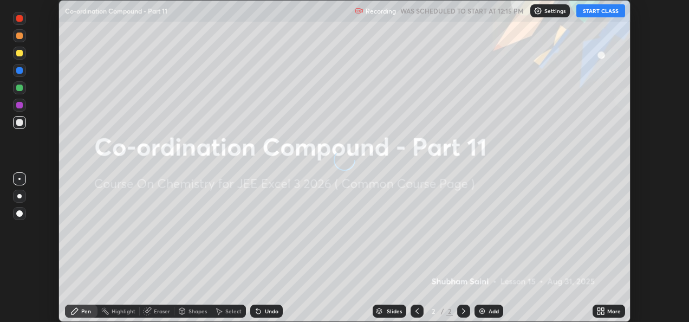
scroll to position [322, 688]
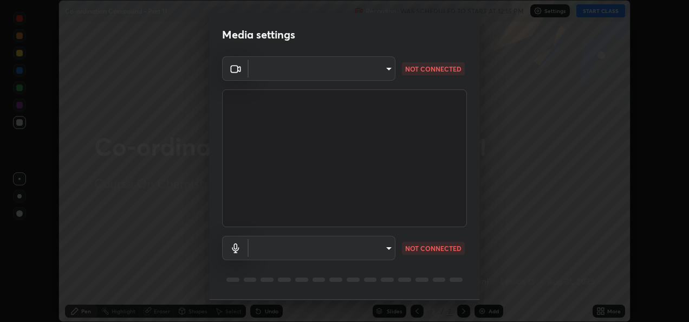
click at [318, 71] on body "Erase all Co-ordination Compound - Part 11 Recording WAS SCHEDULED TO START AT …" at bounding box center [344, 161] width 689 height 322
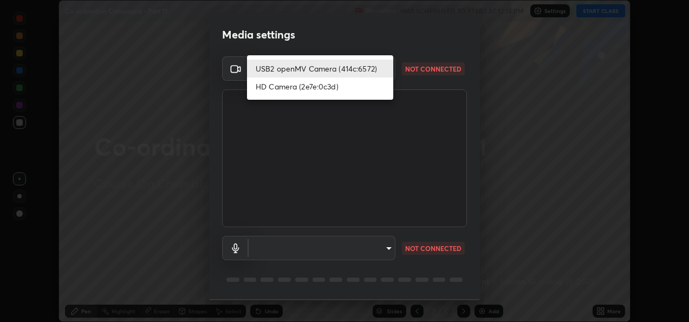
click at [316, 85] on li "HD Camera (2e7e:0c3d)" at bounding box center [320, 86] width 146 height 18
type input "acafd51f22e9c2028c4ad4d50f181e95ab47dcedeb3ac6ab1c2ab1a266962c8a"
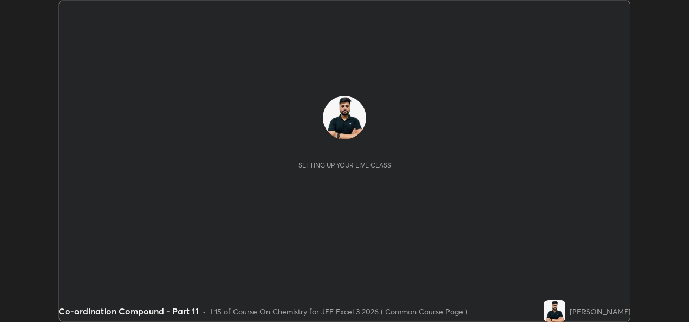
scroll to position [322, 689]
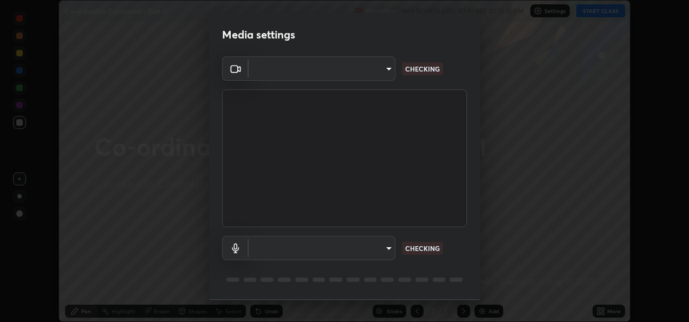
type input "afc65dfaae528fc101aa8b73ced7566091f6e4545fd07f9ab981781181756d0a"
type input "default"
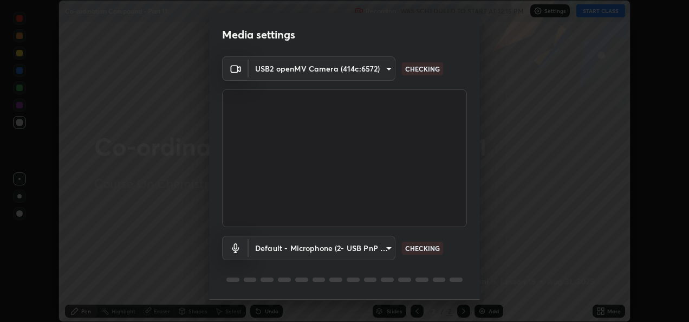
click at [381, 70] on body "Erase all Co-ordination Compound - Part 11 Recording WAS SCHEDULED TO START AT …" at bounding box center [344, 161] width 689 height 322
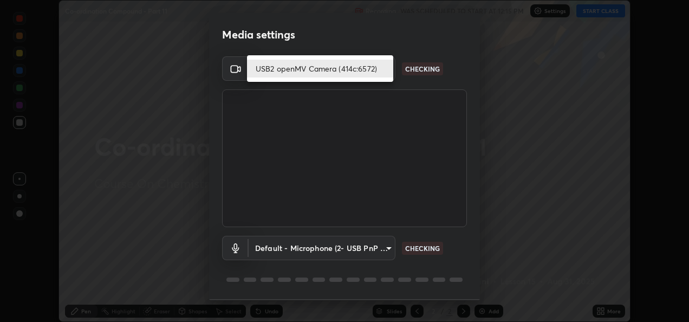
click at [377, 71] on li "USB2 openMV Camera (414c:6572)" at bounding box center [320, 69] width 146 height 18
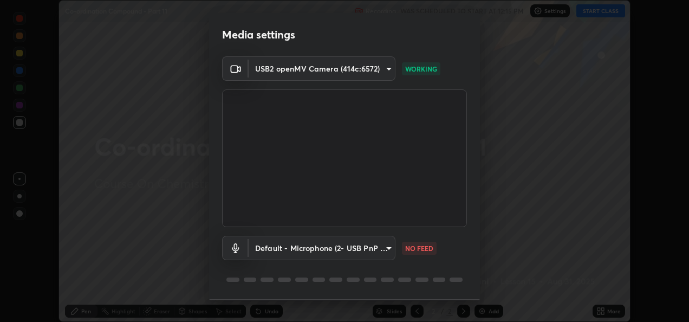
click at [377, 70] on body "Erase all Co-ordination Compound - Part 11 Recording WAS SCHEDULED TO START AT …" at bounding box center [344, 161] width 689 height 322
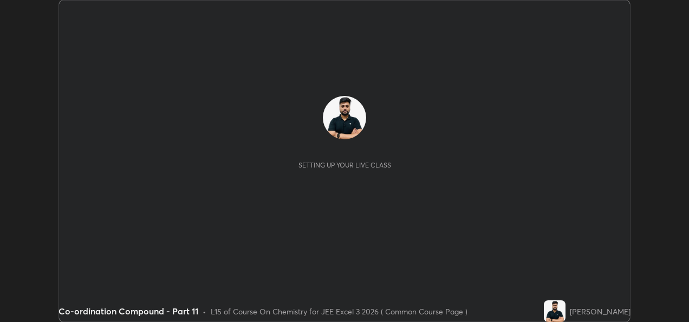
scroll to position [322, 688]
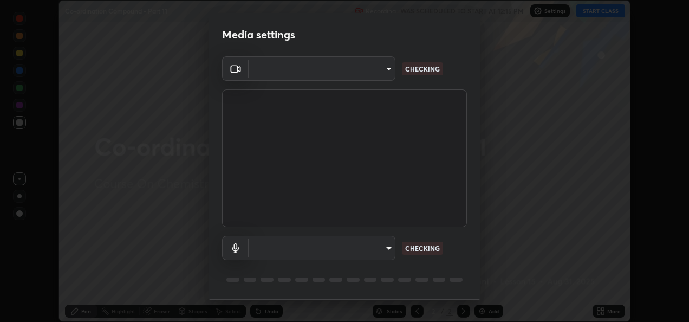
type input "afc65dfaae528fc101aa8b73ced7566091f6e4545fd07f9ab981781181756d0a"
type input "default"
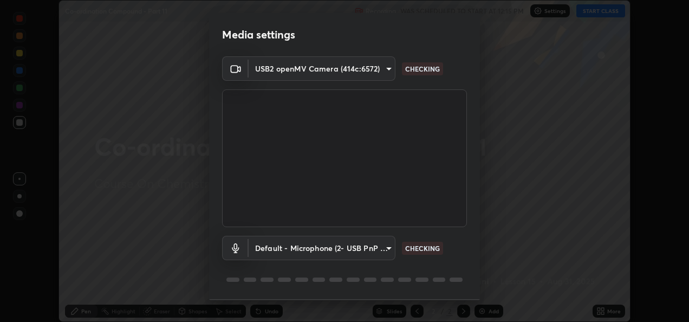
click at [269, 74] on body "Erase all Co-ordination Compound - Part 11 Recording WAS SCHEDULED TO START AT …" at bounding box center [344, 161] width 689 height 322
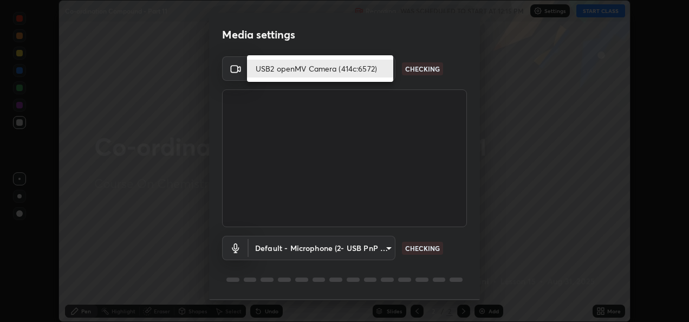
click at [262, 74] on li "USB2 openMV Camera (414c:6572)" at bounding box center [320, 69] width 146 height 18
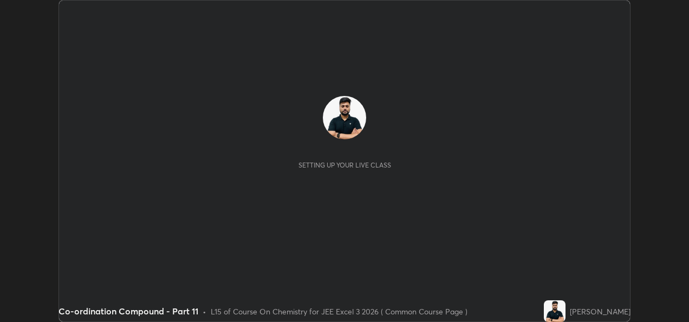
scroll to position [322, 688]
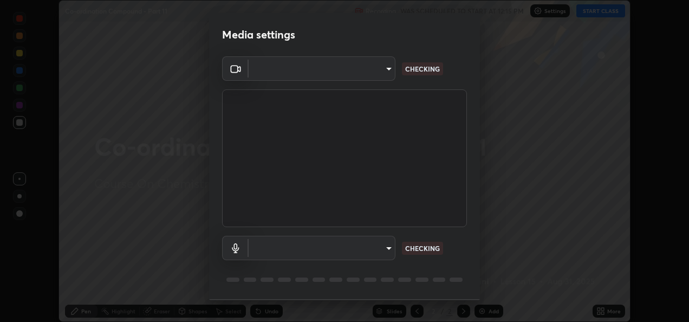
type input "afc65dfaae528fc101aa8b73ced7566091f6e4545fd07f9ab981781181756d0a"
type input "default"
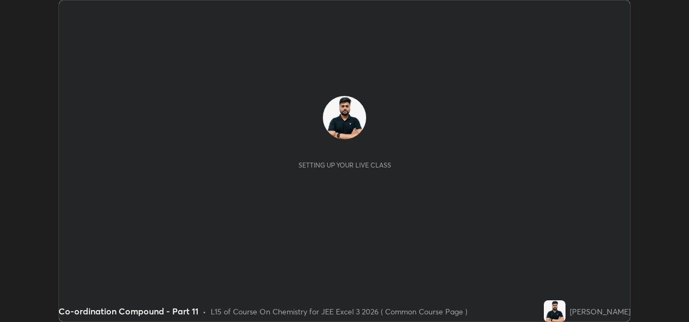
scroll to position [322, 688]
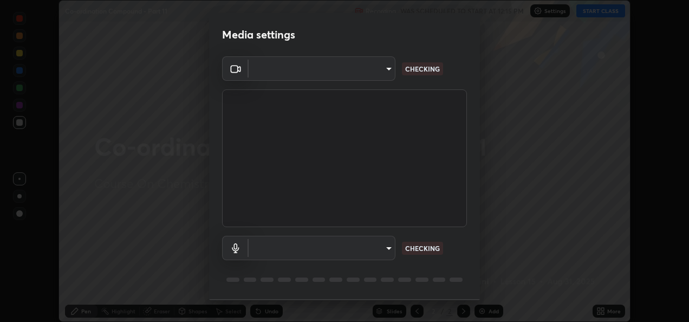
type input "afc65dfaae528fc101aa8b73ced7566091f6e4545fd07f9ab981781181756d0a"
type input "default"
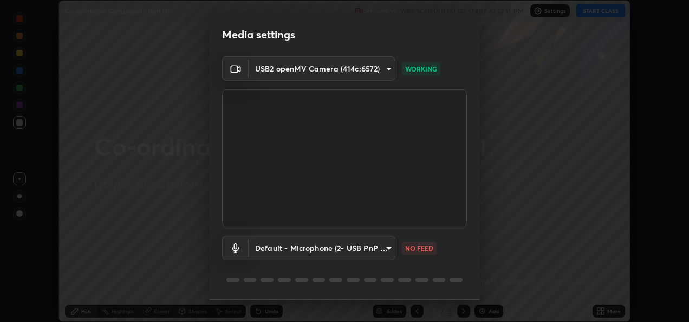
click at [380, 70] on body "Erase all Co-ordination Compound - Part 11 Recording WAS SCHEDULED TO START AT …" at bounding box center [344, 161] width 689 height 322
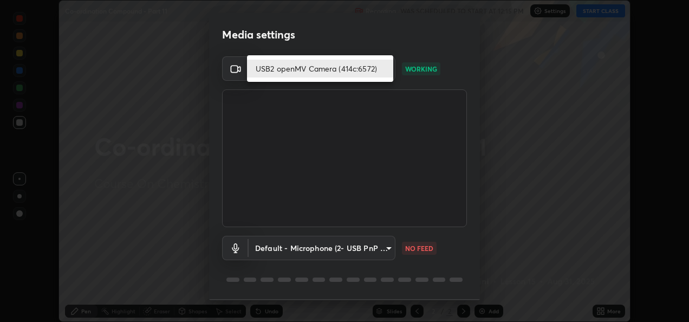
click at [358, 68] on li "USB2 openMV Camera (414c:6572)" at bounding box center [320, 69] width 146 height 18
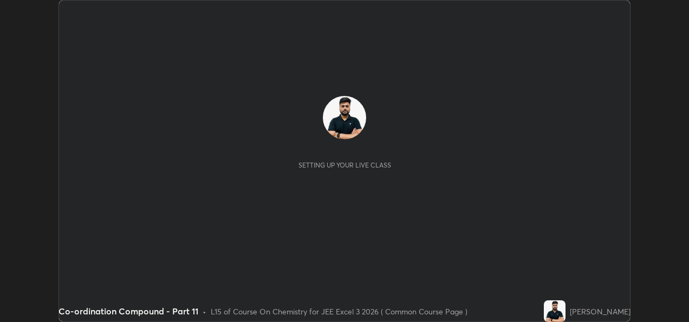
scroll to position [322, 688]
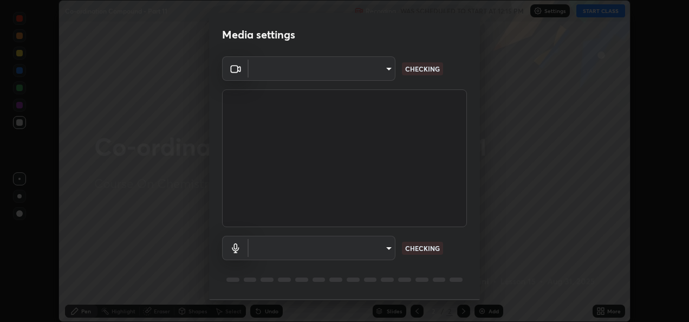
type input "afc65dfaae528fc101aa8b73ced7566091f6e4545fd07f9ab981781181756d0a"
type input "default"
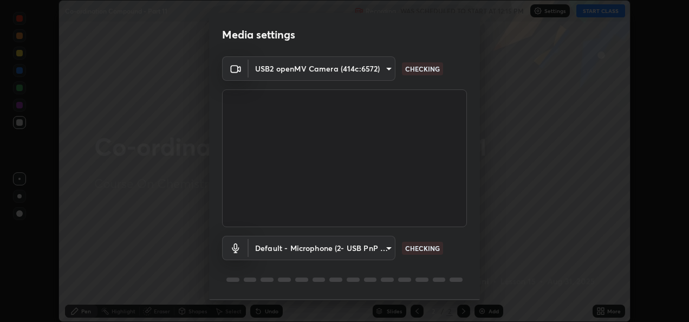
click at [378, 73] on body "Erase all Co-ordination Compound - Part 11 Recording WAS SCHEDULED TO START AT …" at bounding box center [344, 161] width 689 height 322
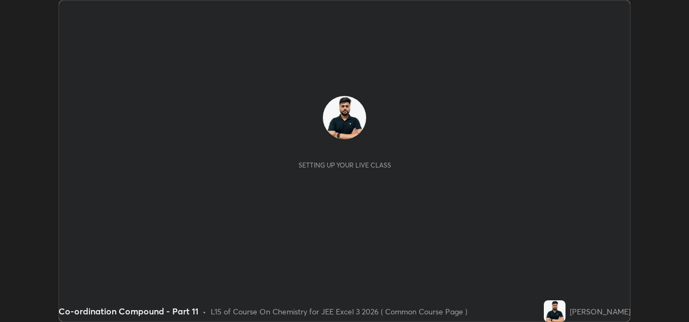
scroll to position [322, 688]
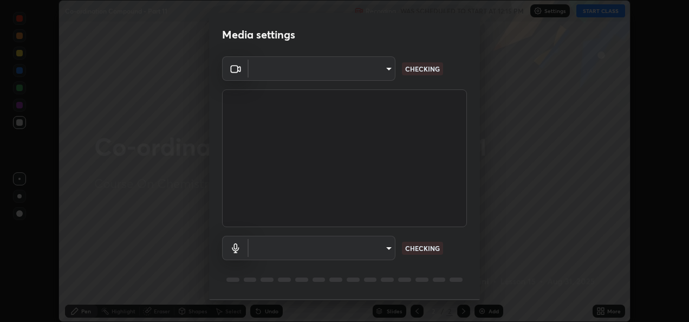
type input "afc65dfaae528fc101aa8b73ced7566091f6e4545fd07f9ab981781181756d0a"
type input "default"
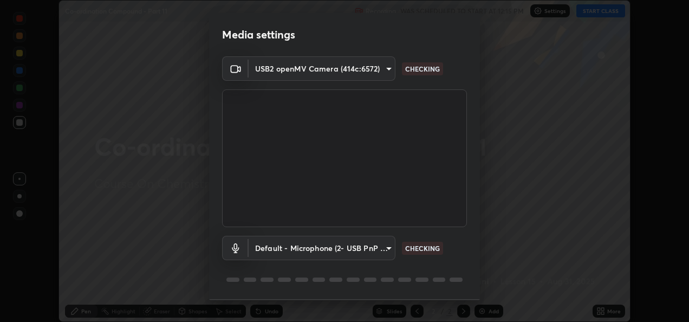
click at [375, 71] on body "Erase all Co-ordination Compound - Part 11 Recording WAS SCHEDULED TO START AT …" at bounding box center [344, 161] width 689 height 322
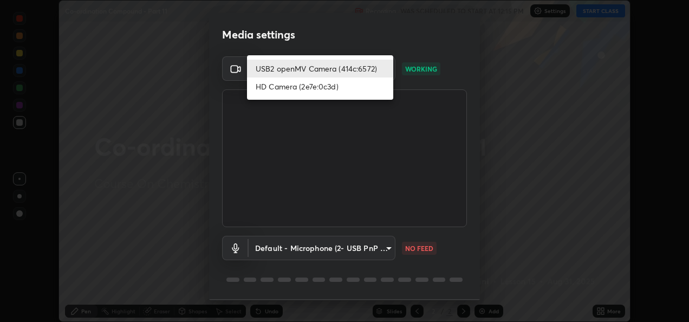
click at [313, 88] on li "HD Camera (2e7e:0c3d)" at bounding box center [320, 86] width 146 height 18
type input "acafd51f22e9c2028c4ad4d50f181e95ab47dcedeb3ac6ab1c2ab1a266962c8a"
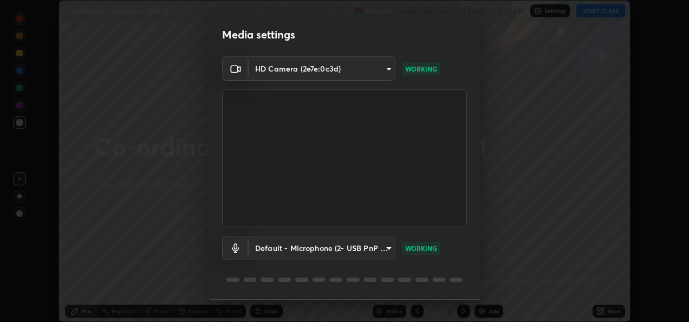
scroll to position [34, 0]
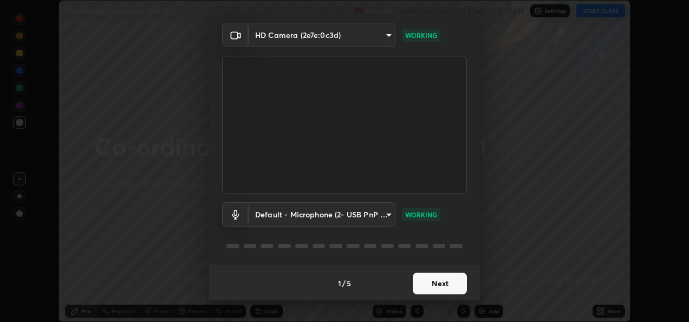
click at [444, 290] on button "Next" at bounding box center [440, 283] width 54 height 22
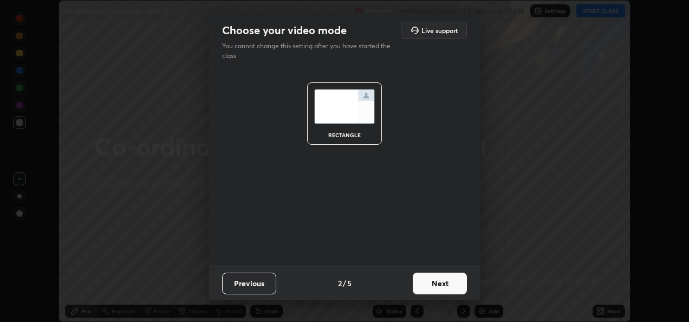
scroll to position [0, 0]
click at [459, 281] on button "Next" at bounding box center [440, 283] width 54 height 22
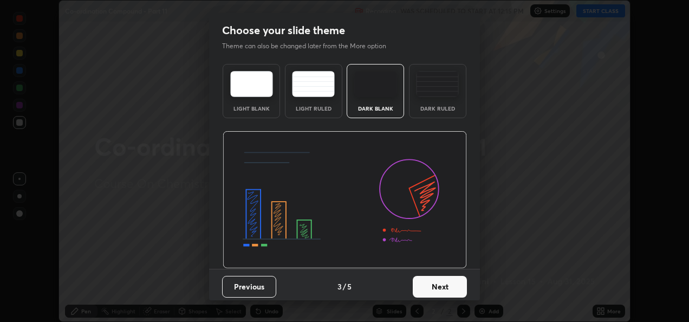
scroll to position [3, 0]
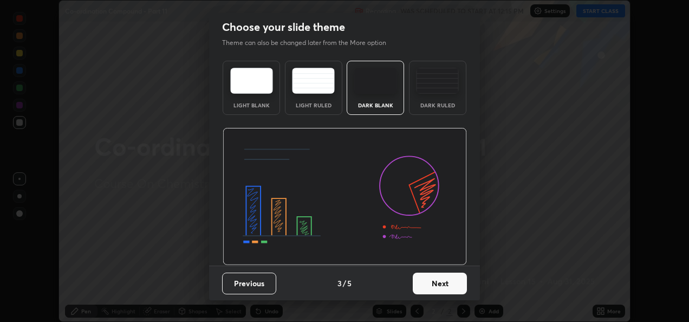
click at [451, 278] on button "Next" at bounding box center [440, 283] width 54 height 22
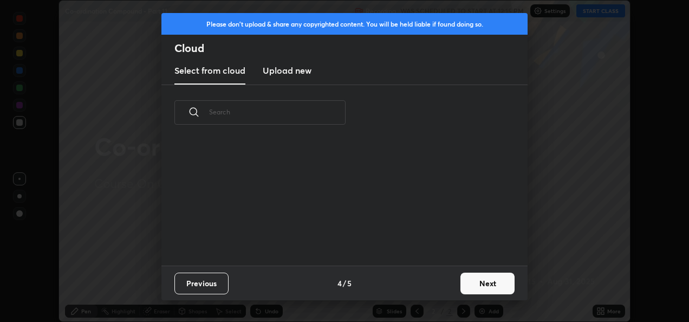
scroll to position [0, 0]
click at [484, 282] on button "Next" at bounding box center [487, 283] width 54 height 22
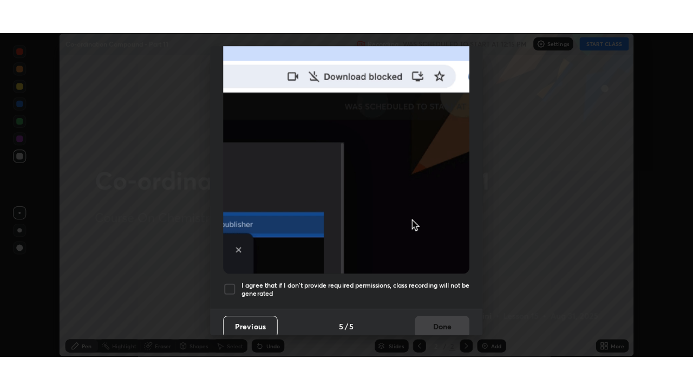
scroll to position [254, 0]
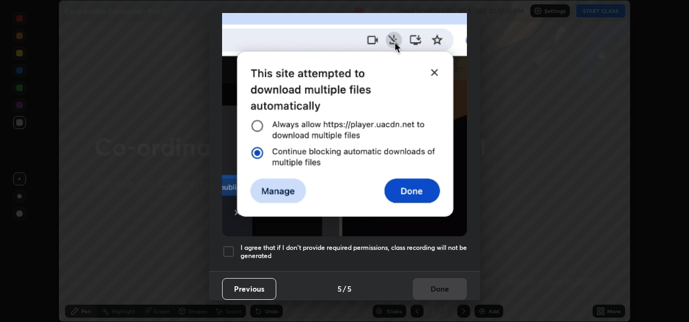
click at [228, 245] on div at bounding box center [228, 251] width 13 height 13
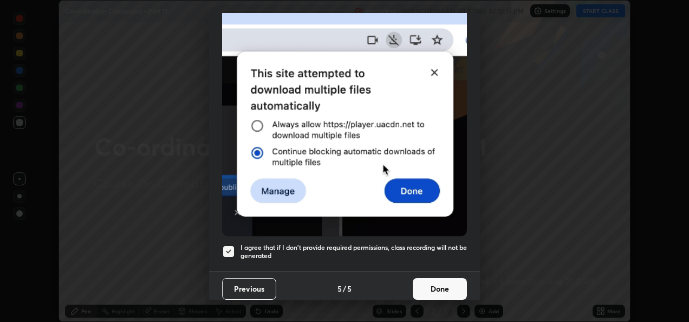
click at [442, 284] on button "Done" at bounding box center [440, 289] width 54 height 22
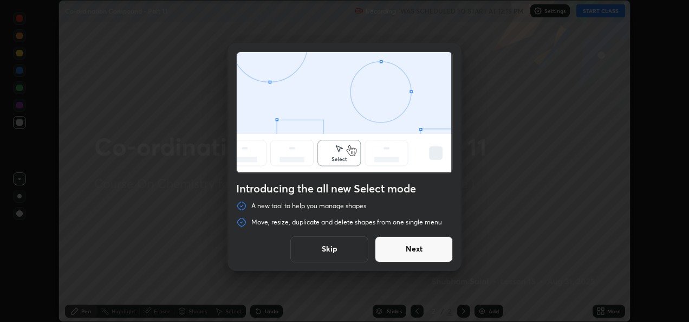
click at [350, 247] on button "Skip" at bounding box center [329, 249] width 78 height 26
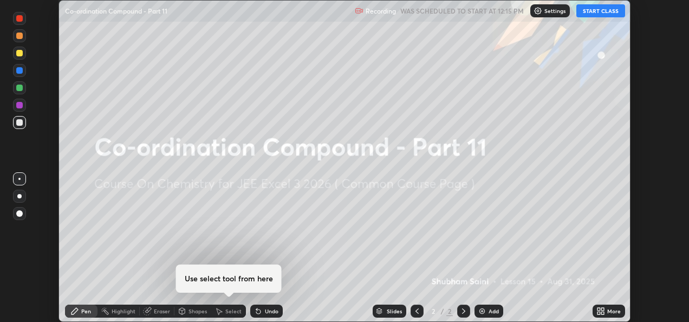
click at [603, 308] on icon at bounding box center [602, 309] width 3 height 3
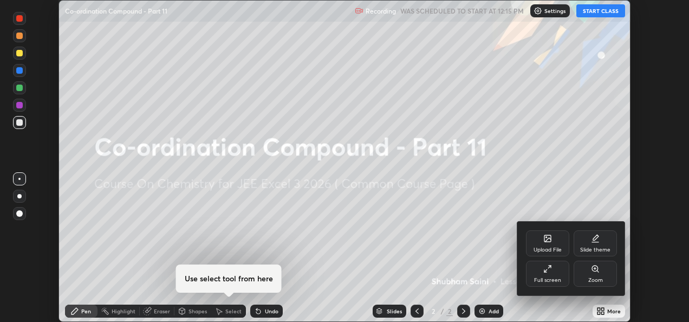
click at [545, 271] on icon at bounding box center [545, 270] width 3 height 3
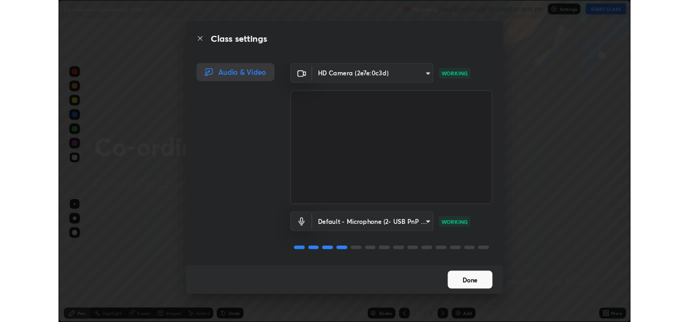
scroll to position [1, 0]
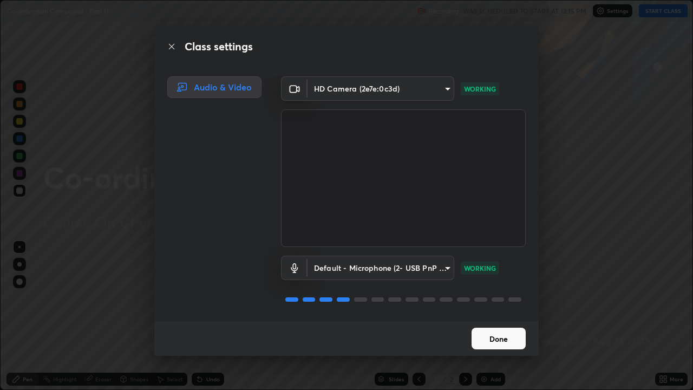
click at [498, 321] on button "Done" at bounding box center [499, 339] width 54 height 22
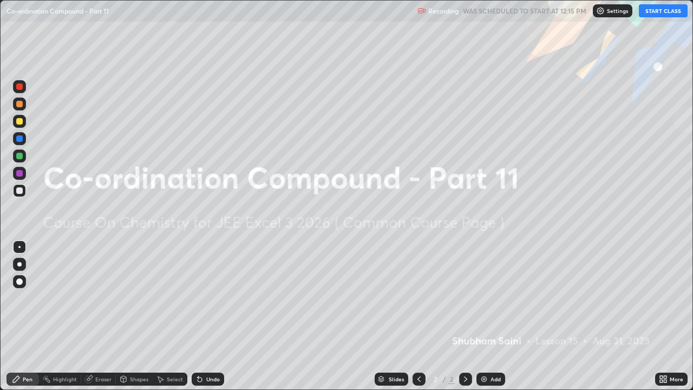
click at [668, 9] on button "START CLASS" at bounding box center [663, 10] width 49 height 13
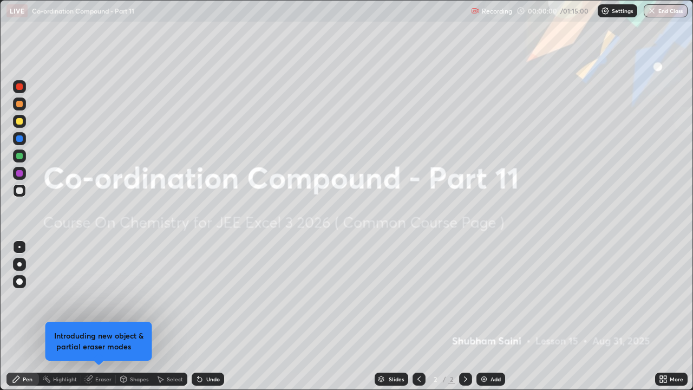
click at [671, 321] on div "More" at bounding box center [677, 378] width 14 height 5
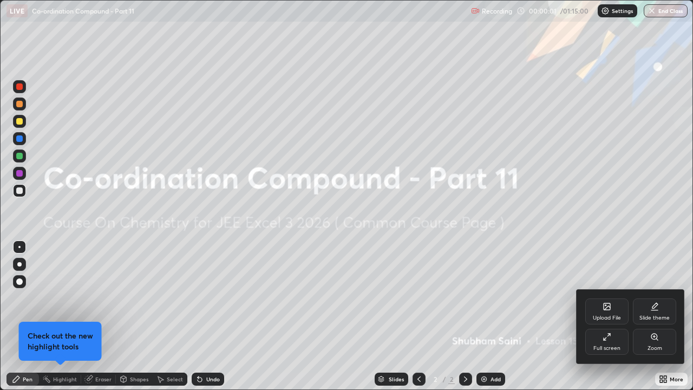
click at [484, 321] on div at bounding box center [346, 195] width 693 height 390
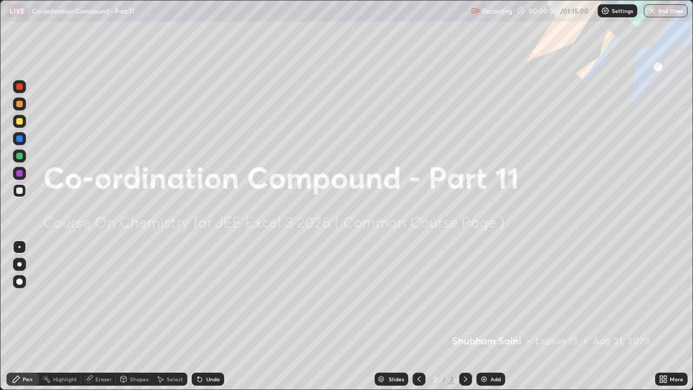
click at [494, 321] on div "Add" at bounding box center [495, 378] width 10 height 5
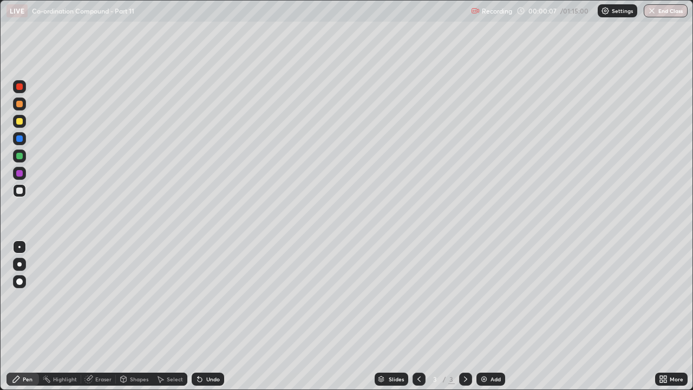
click at [19, 120] on div at bounding box center [19, 121] width 6 height 6
click at [20, 156] on div at bounding box center [19, 156] width 6 height 6
click at [19, 264] on div at bounding box center [19, 264] width 4 height 4
click at [221, 321] on div "Undo" at bounding box center [208, 378] width 32 height 13
click at [217, 321] on div "Undo" at bounding box center [213, 378] width 14 height 5
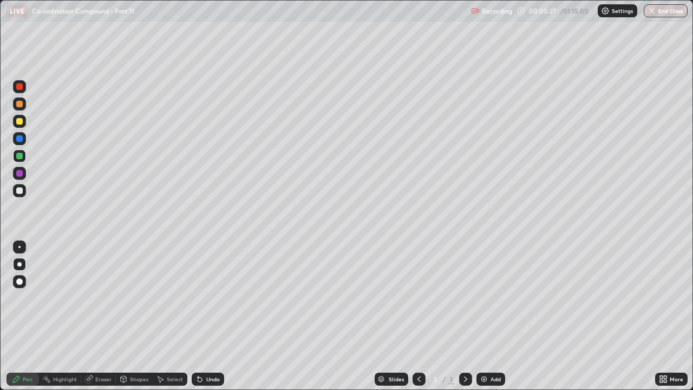
click at [218, 321] on div "Undo" at bounding box center [208, 378] width 32 height 13
click at [21, 119] on div at bounding box center [19, 121] width 6 height 6
click at [221, 321] on div "Undo" at bounding box center [208, 378] width 32 height 13
click at [219, 321] on div "Undo" at bounding box center [208, 378] width 32 height 13
click at [211, 321] on div "Undo" at bounding box center [213, 378] width 14 height 5
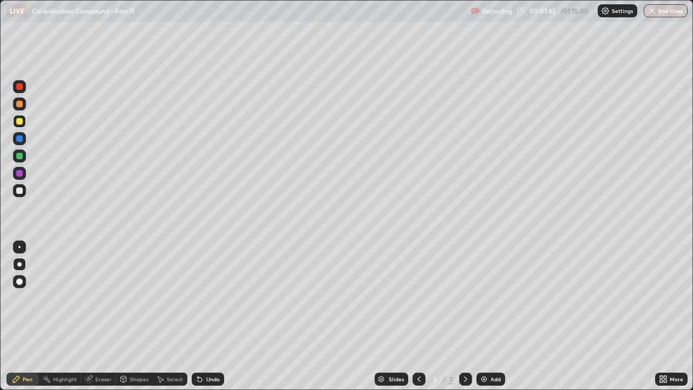
click at [20, 139] on div at bounding box center [19, 138] width 6 height 6
click at [135, 321] on div "Shapes" at bounding box center [139, 378] width 18 height 5
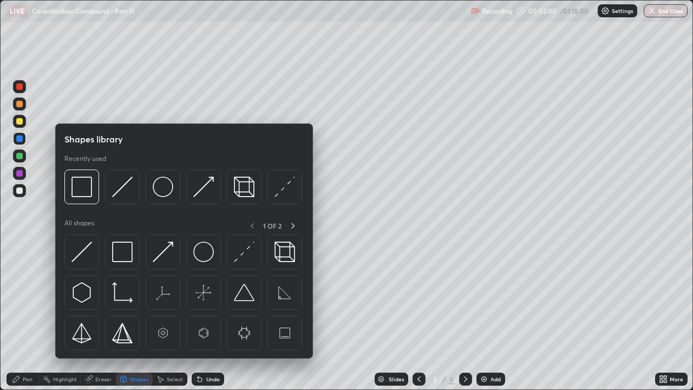
click at [100, 321] on div "Eraser" at bounding box center [103, 378] width 16 height 5
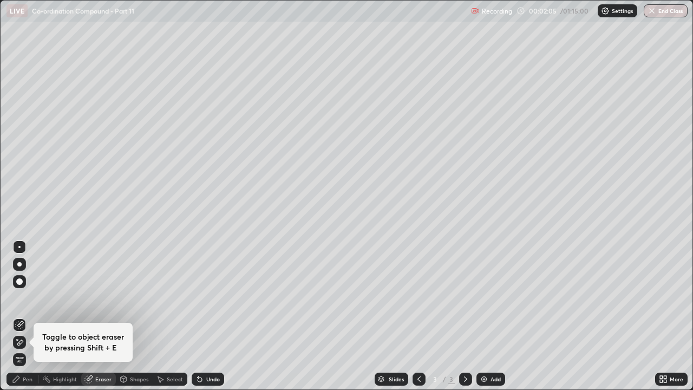
click at [28, 321] on div "Pen" at bounding box center [28, 378] width 10 height 5
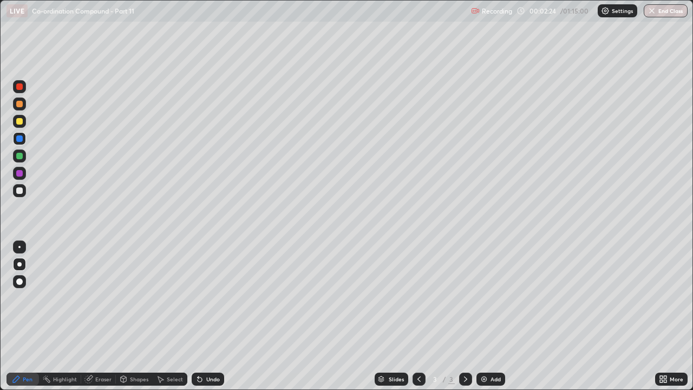
click at [213, 321] on div "Undo" at bounding box center [208, 378] width 32 height 13
click at [493, 321] on div "Add" at bounding box center [490, 378] width 29 height 13
click at [24, 155] on div at bounding box center [19, 155] width 13 height 13
click at [24, 139] on div at bounding box center [19, 138] width 13 height 13
click at [100, 321] on div "Eraser" at bounding box center [103, 378] width 16 height 5
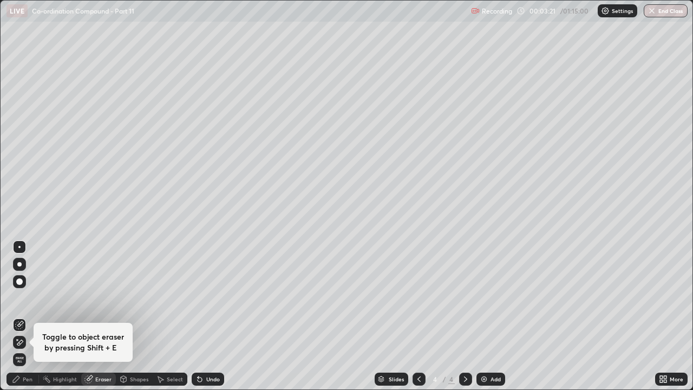
click at [22, 321] on div "Pen" at bounding box center [22, 378] width 32 height 13
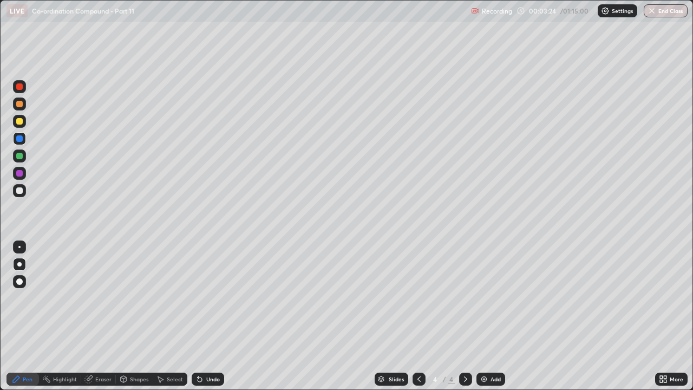
click at [106, 321] on div "Eraser" at bounding box center [103, 378] width 16 height 5
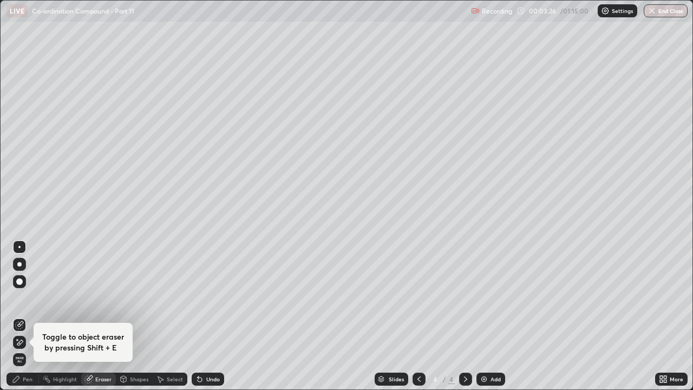
click at [18, 321] on icon at bounding box center [16, 379] width 9 height 9
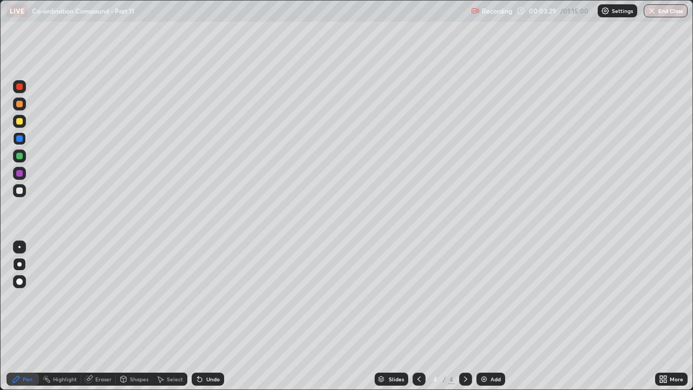
click at [104, 321] on div "Eraser" at bounding box center [98, 378] width 35 height 13
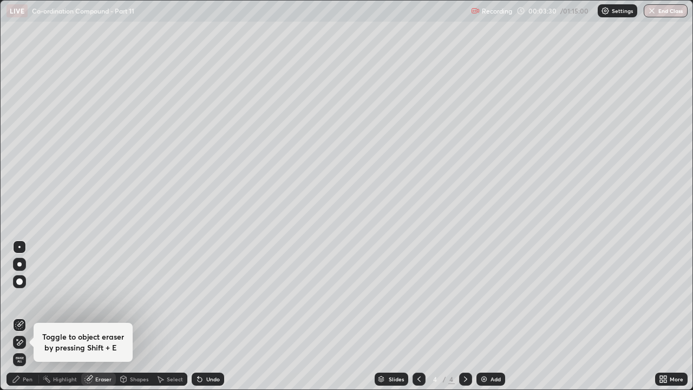
click at [24, 321] on div "Pen" at bounding box center [28, 378] width 10 height 5
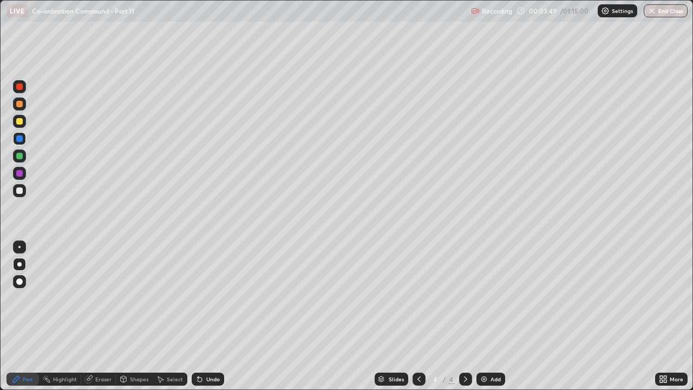
click at [22, 123] on div at bounding box center [19, 121] width 6 height 6
click at [418, 321] on icon at bounding box center [419, 379] width 9 height 9
click at [465, 321] on icon at bounding box center [465, 379] width 9 height 9
click at [217, 321] on div "Undo" at bounding box center [213, 378] width 14 height 5
click at [215, 321] on div "Undo" at bounding box center [213, 378] width 14 height 5
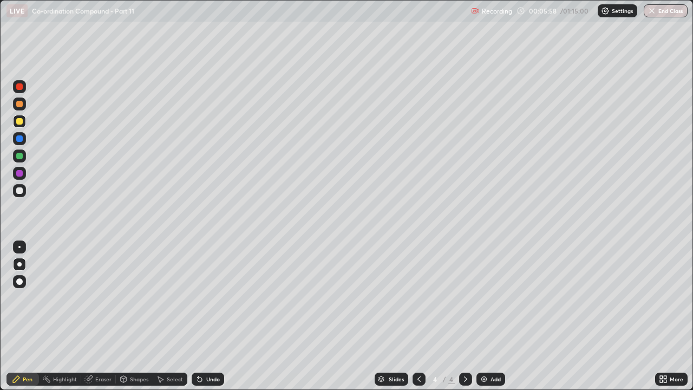
click at [487, 321] on img at bounding box center [484, 379] width 9 height 9
click at [25, 191] on div at bounding box center [19, 190] width 13 height 13
click at [18, 123] on div at bounding box center [19, 121] width 6 height 6
click at [20, 188] on div at bounding box center [19, 190] width 6 height 6
click at [21, 171] on div at bounding box center [19, 173] width 6 height 6
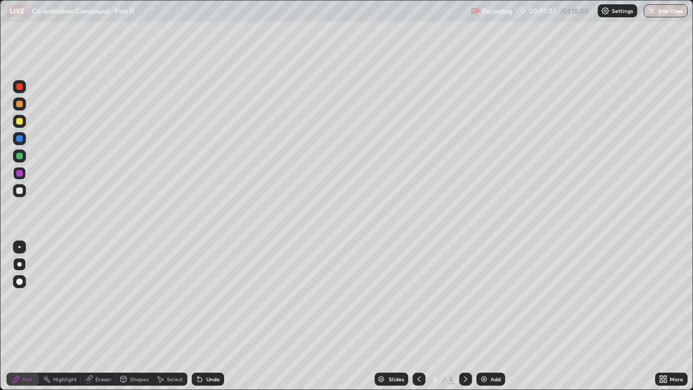
click at [23, 157] on div at bounding box center [19, 155] width 13 height 13
click at [492, 321] on div "Add" at bounding box center [495, 378] width 10 height 5
click at [19, 172] on div at bounding box center [19, 173] width 6 height 6
click at [217, 321] on div "Undo" at bounding box center [213, 378] width 14 height 5
click at [20, 191] on div at bounding box center [19, 190] width 6 height 6
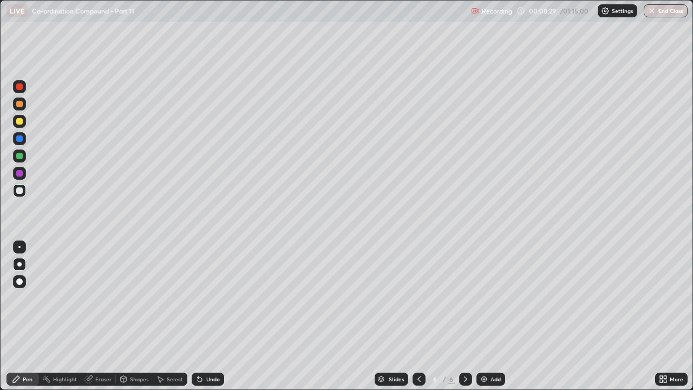
click at [208, 321] on div "Undo" at bounding box center [213, 378] width 14 height 5
click at [212, 321] on div "Undo" at bounding box center [208, 378] width 32 height 13
click at [214, 321] on div "Undo" at bounding box center [208, 378] width 32 height 13
click at [217, 321] on div "Undo" at bounding box center [208, 378] width 32 height 13
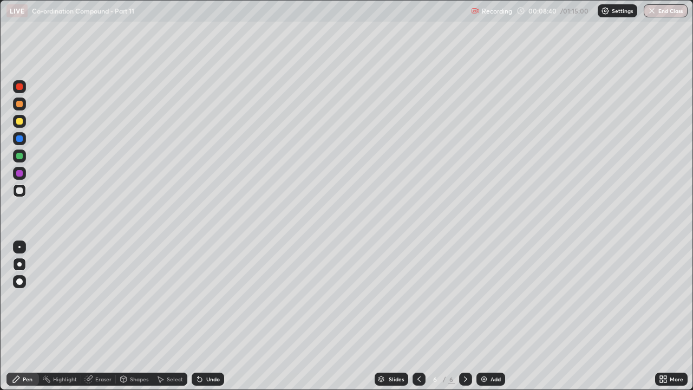
click at [217, 321] on div "Undo" at bounding box center [208, 378] width 32 height 13
click at [214, 321] on div "Undo" at bounding box center [213, 378] width 14 height 5
click at [216, 321] on div "Undo" at bounding box center [213, 378] width 14 height 5
click at [218, 321] on div "Undo" at bounding box center [213, 378] width 14 height 5
click at [217, 321] on div "Undo" at bounding box center [208, 378] width 32 height 13
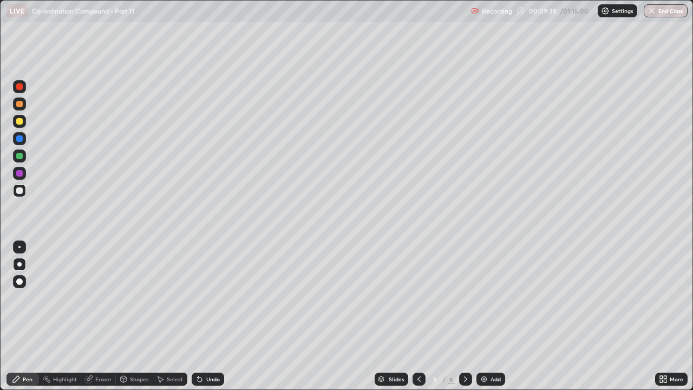
click at [487, 321] on div "Add" at bounding box center [490, 378] width 29 height 13
click at [22, 174] on div at bounding box center [19, 173] width 6 height 6
click at [21, 192] on div at bounding box center [19, 190] width 6 height 6
click at [19, 174] on div at bounding box center [19, 173] width 6 height 6
click at [20, 135] on div at bounding box center [19, 138] width 6 height 6
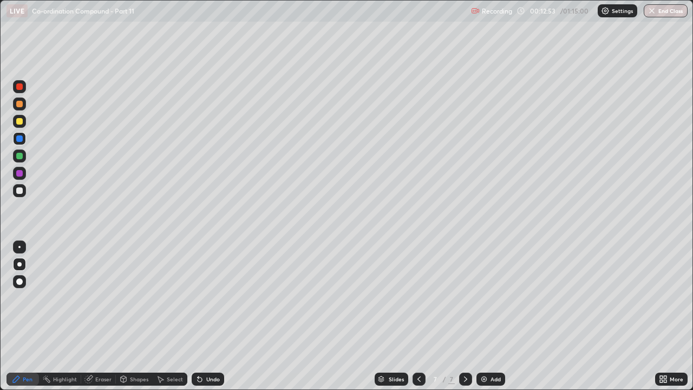
click at [498, 321] on div "Add" at bounding box center [495, 378] width 10 height 5
click at [20, 191] on div at bounding box center [19, 190] width 6 height 6
click at [21, 156] on div at bounding box center [19, 156] width 6 height 6
click at [217, 321] on div "Undo" at bounding box center [213, 378] width 14 height 5
click at [209, 321] on div "Undo" at bounding box center [208, 378] width 32 height 13
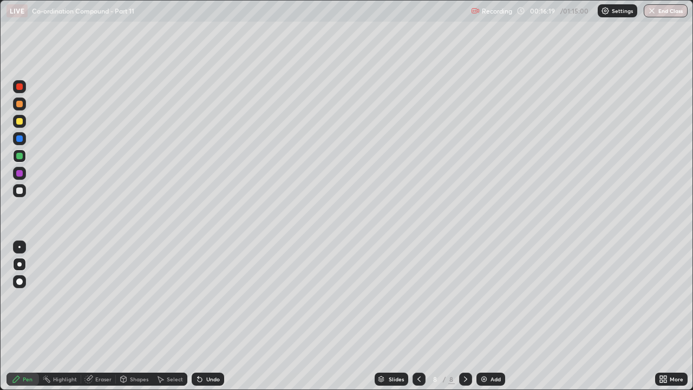
click at [210, 321] on div "Undo" at bounding box center [213, 378] width 14 height 5
click at [211, 321] on div "Undo" at bounding box center [213, 378] width 14 height 5
click at [213, 321] on div "Undo" at bounding box center [213, 378] width 14 height 5
click at [214, 321] on div "Undo" at bounding box center [213, 378] width 14 height 5
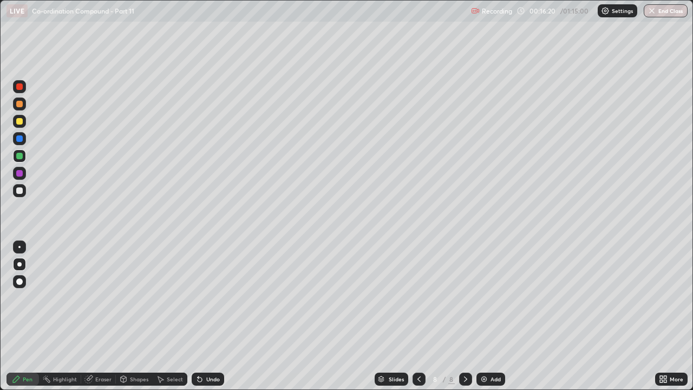
click at [219, 321] on div "Undo" at bounding box center [208, 378] width 32 height 13
click at [221, 321] on div "Undo" at bounding box center [208, 378] width 32 height 13
click at [19, 172] on div at bounding box center [19, 173] width 6 height 6
click at [221, 321] on div "Undo" at bounding box center [208, 378] width 32 height 13
click at [20, 155] on div at bounding box center [19, 156] width 6 height 6
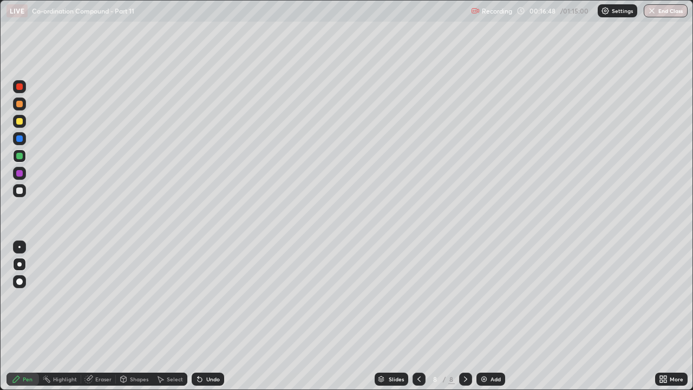
click at [217, 321] on div "Undo" at bounding box center [208, 378] width 32 height 13
click at [211, 321] on div "Undo" at bounding box center [208, 378] width 32 height 13
click at [23, 174] on div at bounding box center [19, 173] width 13 height 13
click at [19, 140] on div at bounding box center [19, 138] width 6 height 6
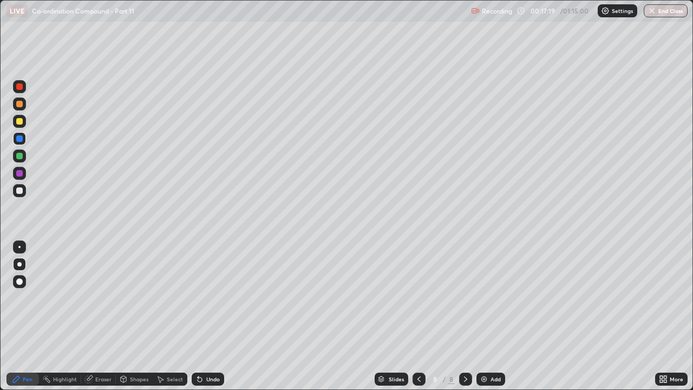
click at [99, 321] on div "Eraser" at bounding box center [103, 378] width 16 height 5
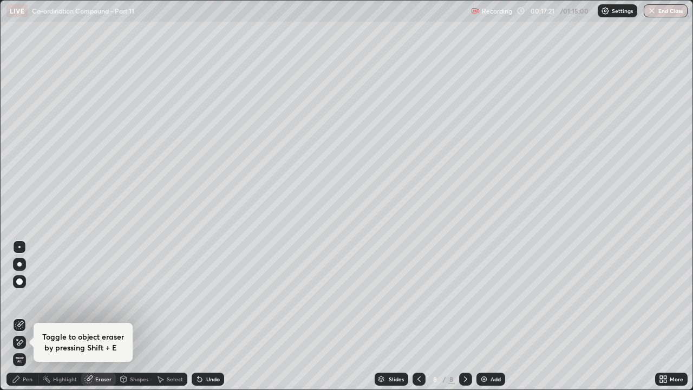
click at [18, 321] on icon at bounding box center [16, 379] width 9 height 9
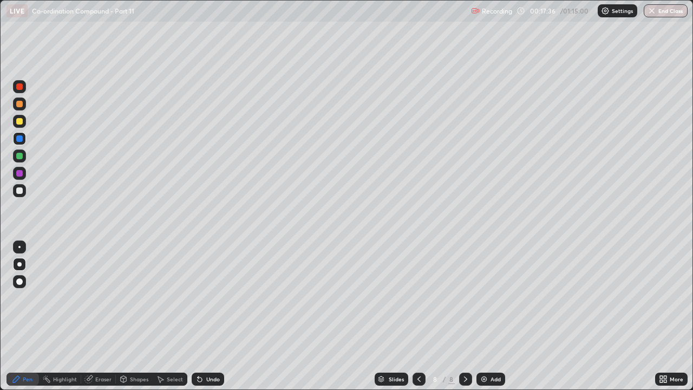
click at [210, 321] on div "Undo" at bounding box center [208, 378] width 32 height 13
click at [206, 321] on div "Undo" at bounding box center [208, 378] width 32 height 13
click at [210, 321] on div "Undo" at bounding box center [213, 378] width 14 height 5
click at [214, 321] on div "Undo" at bounding box center [213, 378] width 14 height 5
click at [18, 84] on div at bounding box center [19, 86] width 6 height 6
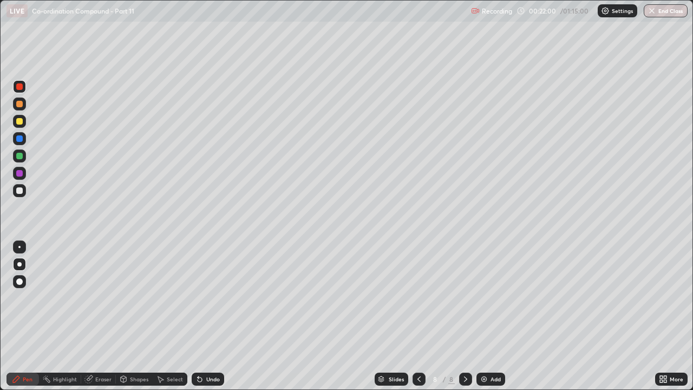
click at [25, 175] on div at bounding box center [19, 173] width 13 height 13
click at [213, 321] on div "Undo" at bounding box center [208, 378] width 32 height 13
click at [206, 321] on div "Undo" at bounding box center [213, 378] width 14 height 5
click at [487, 321] on img at bounding box center [484, 379] width 9 height 9
click at [207, 321] on div "Undo" at bounding box center [213, 378] width 14 height 5
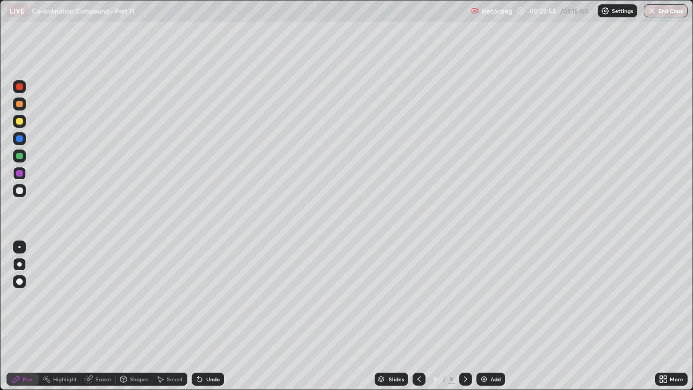
click at [208, 321] on div "Undo" at bounding box center [213, 378] width 14 height 5
click at [215, 321] on div "Undo" at bounding box center [208, 378] width 32 height 13
click at [210, 321] on div "Undo" at bounding box center [208, 378] width 32 height 13
click at [19, 138] on div at bounding box center [19, 138] width 6 height 6
click at [420, 321] on icon at bounding box center [419, 379] width 9 height 9
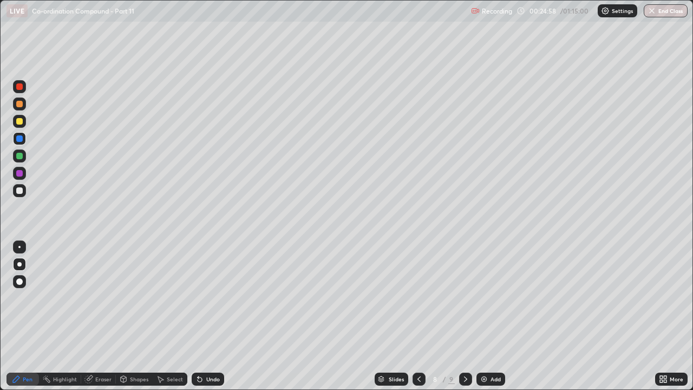
click at [418, 321] on icon at bounding box center [419, 379] width 9 height 9
click at [419, 321] on icon at bounding box center [419, 379] width 9 height 9
click at [418, 321] on icon at bounding box center [419, 379] width 9 height 9
click at [419, 321] on icon at bounding box center [419, 379] width 9 height 9
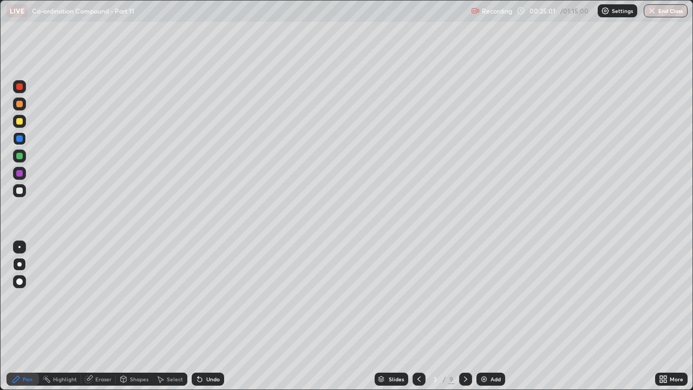
click at [418, 321] on icon at bounding box center [419, 379] width 9 height 9
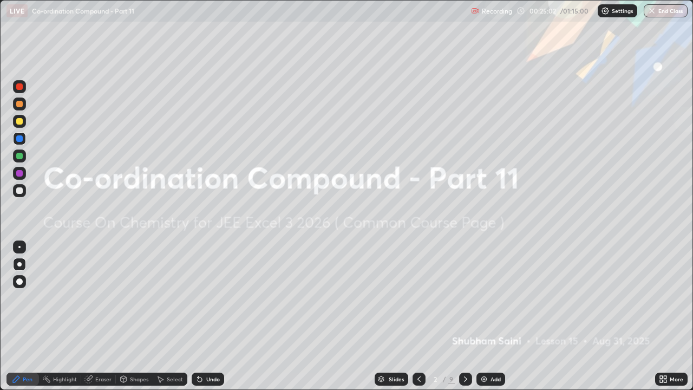
click at [464, 321] on icon at bounding box center [465, 378] width 3 height 5
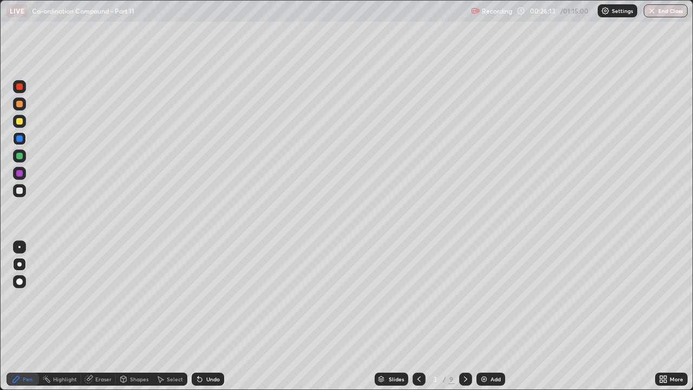
click at [465, 321] on icon at bounding box center [465, 378] width 3 height 5
click at [463, 321] on icon at bounding box center [465, 379] width 9 height 9
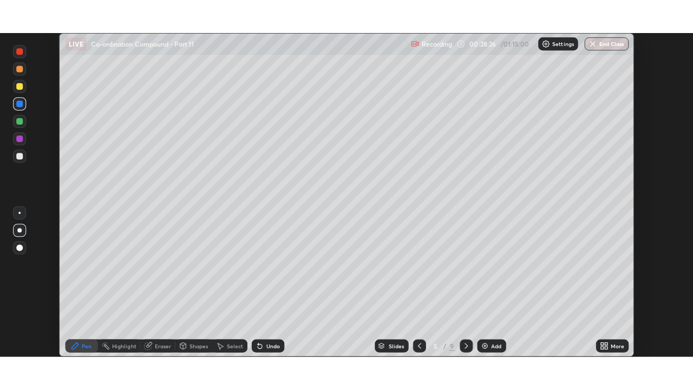
scroll to position [53817, 53450]
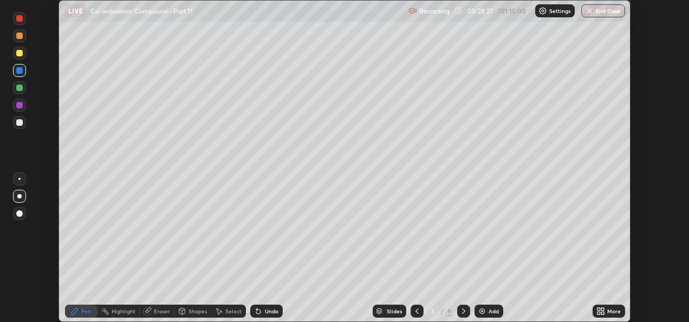
click at [602, 313] on icon at bounding box center [602, 312] width 3 height 3
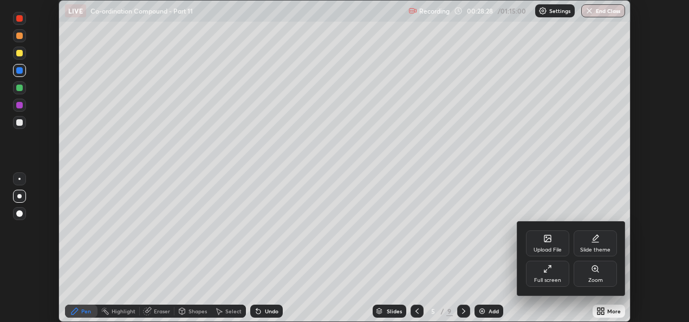
click at [553, 273] on div "Full screen" at bounding box center [547, 273] width 43 height 26
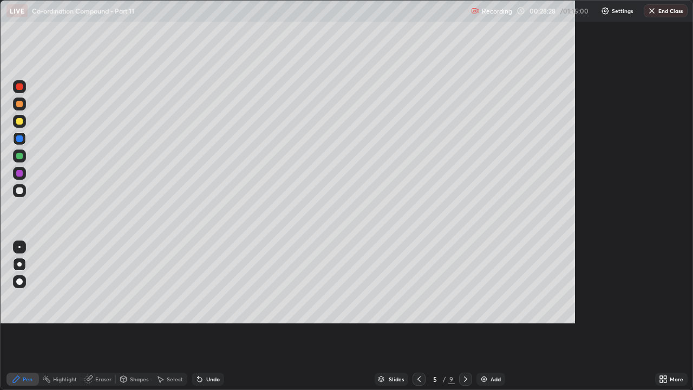
scroll to position [390, 693]
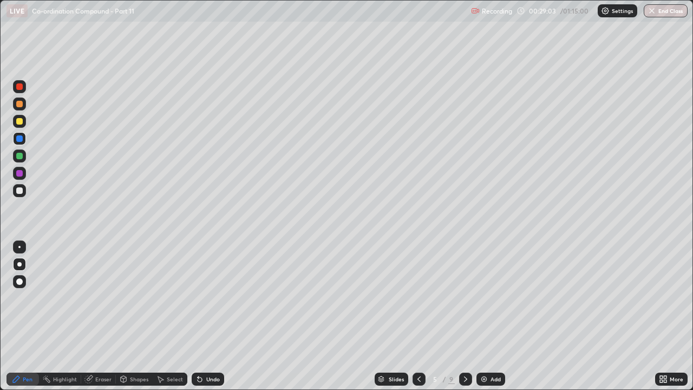
click at [463, 321] on div at bounding box center [465, 378] width 13 height 13
click at [465, 321] on div at bounding box center [465, 378] width 13 height 13
click at [466, 321] on icon at bounding box center [465, 379] width 9 height 9
click at [465, 321] on icon at bounding box center [465, 378] width 3 height 5
click at [486, 321] on img at bounding box center [484, 379] width 9 height 9
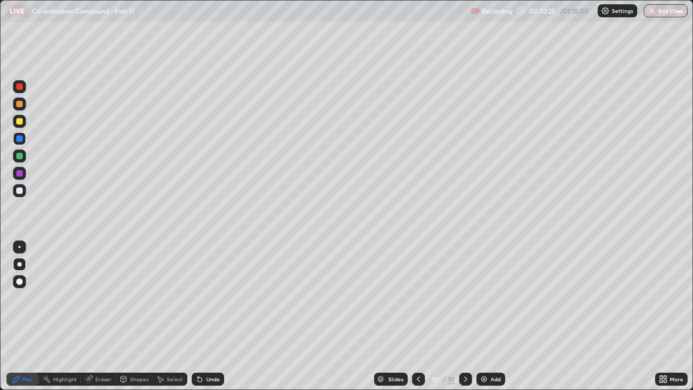
click at [18, 156] on div at bounding box center [19, 156] width 6 height 6
click at [126, 321] on icon at bounding box center [123, 379] width 9 height 9
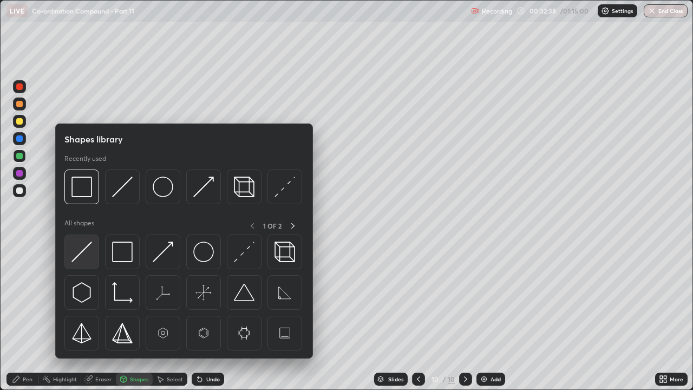
click at [89, 256] on img at bounding box center [81, 251] width 21 height 21
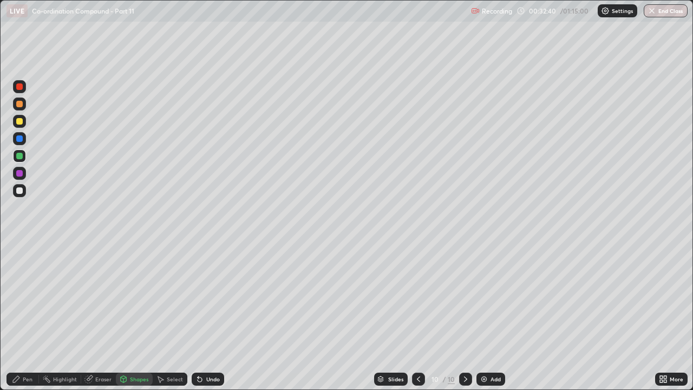
click at [24, 321] on div "Pen" at bounding box center [28, 378] width 10 height 5
click at [25, 195] on div at bounding box center [19, 190] width 13 height 17
click at [18, 160] on div at bounding box center [19, 155] width 13 height 13
click at [492, 321] on div "Add" at bounding box center [495, 378] width 10 height 5
click at [22, 188] on div at bounding box center [19, 190] width 6 height 6
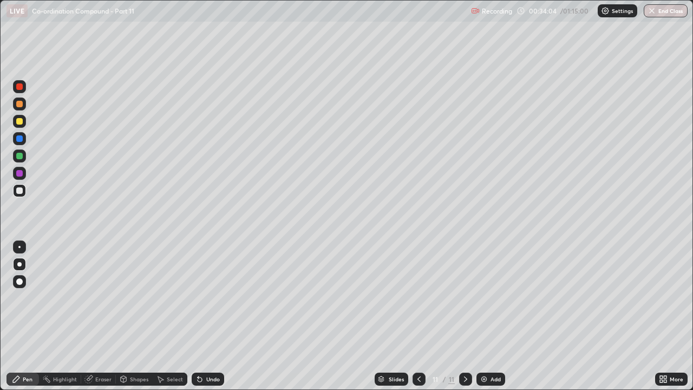
click at [218, 321] on div "Undo" at bounding box center [213, 378] width 14 height 5
click at [217, 321] on div "Undo" at bounding box center [213, 378] width 14 height 5
click at [218, 321] on div "Undo" at bounding box center [213, 378] width 14 height 5
click at [217, 321] on div "Undo" at bounding box center [208, 378] width 32 height 13
click at [209, 321] on div "Undo" at bounding box center [208, 378] width 32 height 13
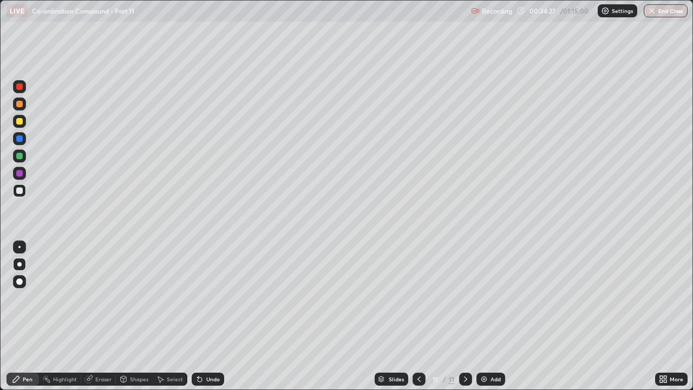
click at [22, 175] on div at bounding box center [19, 173] width 6 height 6
click at [18, 154] on div at bounding box center [19, 156] width 6 height 6
click at [217, 321] on div "Undo" at bounding box center [208, 378] width 32 height 13
click at [212, 321] on div "Undo" at bounding box center [208, 378] width 32 height 13
click at [215, 321] on div "Undo" at bounding box center [208, 378] width 32 height 13
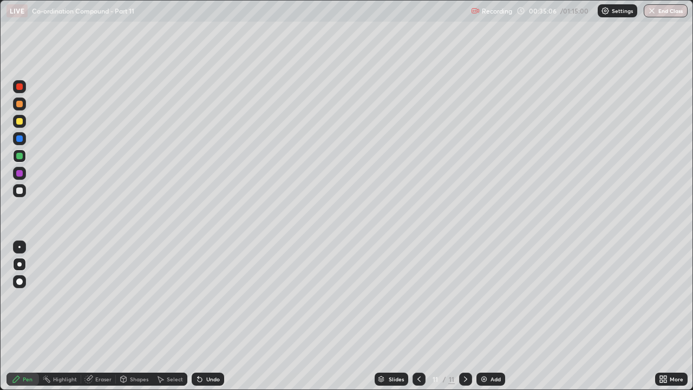
click at [215, 321] on div "Undo" at bounding box center [208, 378] width 32 height 13
click at [216, 321] on div "Undo" at bounding box center [208, 378] width 32 height 13
click at [216, 321] on div "Undo" at bounding box center [205, 379] width 37 height 22
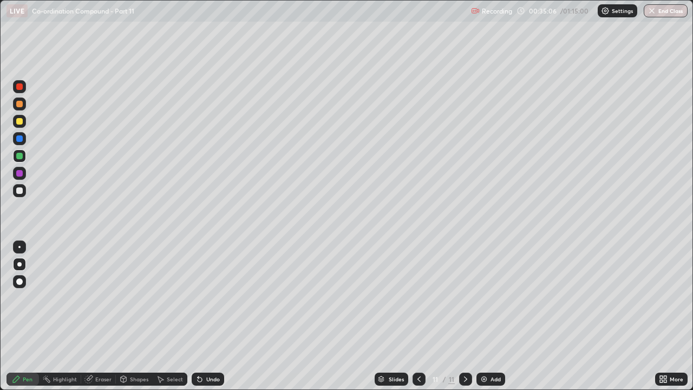
click at [218, 321] on div "Undo" at bounding box center [205, 379] width 37 height 22
click at [219, 321] on div "Undo" at bounding box center [208, 378] width 32 height 13
click at [220, 321] on div "Undo" at bounding box center [205, 379] width 37 height 22
click at [219, 321] on div "Undo" at bounding box center [205, 379] width 37 height 22
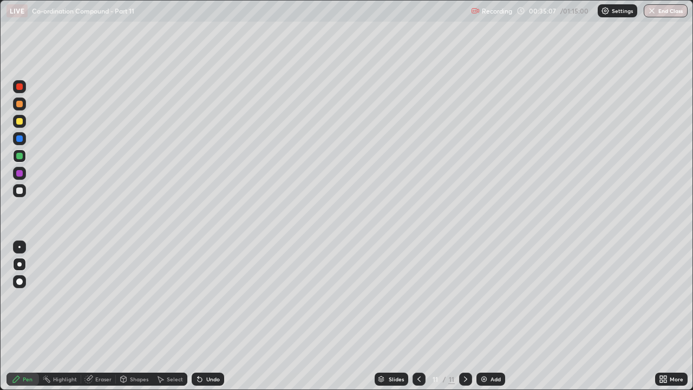
click at [218, 321] on div "Undo" at bounding box center [205, 379] width 37 height 22
click at [418, 321] on icon at bounding box center [419, 379] width 9 height 9
click at [465, 321] on icon at bounding box center [465, 379] width 9 height 9
click at [24, 119] on div at bounding box center [19, 121] width 13 height 13
click at [215, 321] on div "Undo" at bounding box center [213, 378] width 14 height 5
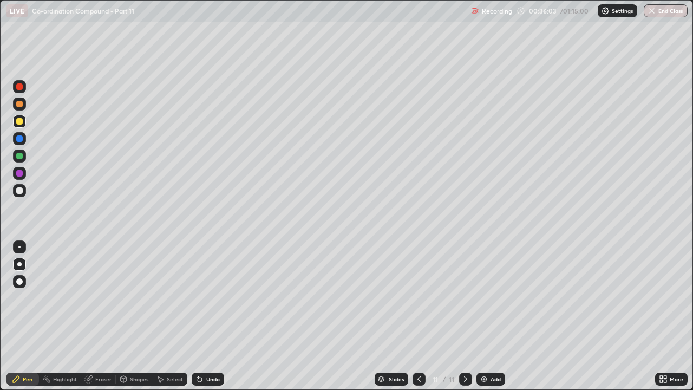
click at [209, 321] on div "Undo" at bounding box center [213, 378] width 14 height 5
click at [210, 321] on div "Undo" at bounding box center [213, 378] width 14 height 5
click at [214, 321] on div "Undo" at bounding box center [208, 378] width 32 height 13
click at [213, 321] on div "Undo" at bounding box center [213, 378] width 14 height 5
click at [208, 321] on div "Undo" at bounding box center [208, 378] width 32 height 13
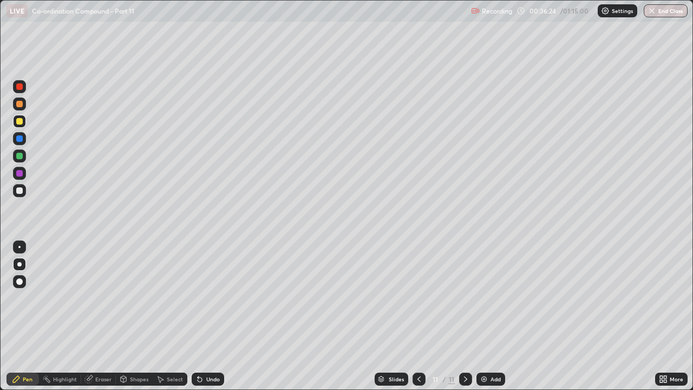
click at [211, 321] on div "Undo" at bounding box center [213, 378] width 14 height 5
click at [212, 321] on div "Undo" at bounding box center [213, 378] width 14 height 5
click at [213, 321] on div "Undo" at bounding box center [213, 378] width 14 height 5
click at [219, 321] on div "Undo" at bounding box center [208, 378] width 32 height 13
click at [221, 321] on div "Undo" at bounding box center [208, 378] width 32 height 13
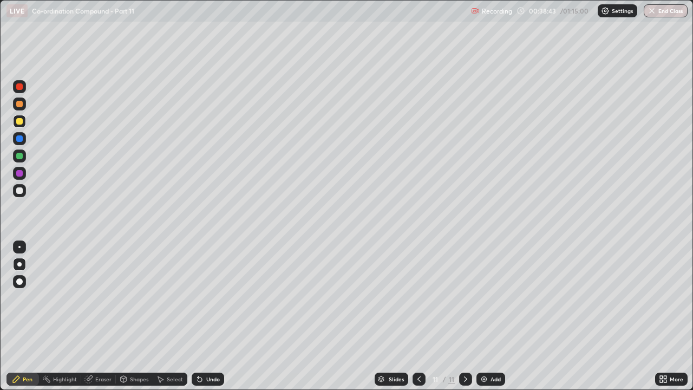
click at [220, 321] on div "Undo" at bounding box center [208, 378] width 32 height 13
click at [215, 321] on div "Undo" at bounding box center [208, 378] width 32 height 13
click at [215, 321] on div "Undo" at bounding box center [213, 378] width 14 height 5
click at [217, 321] on div "Undo" at bounding box center [213, 378] width 14 height 5
click at [214, 321] on div "Undo" at bounding box center [208, 378] width 32 height 13
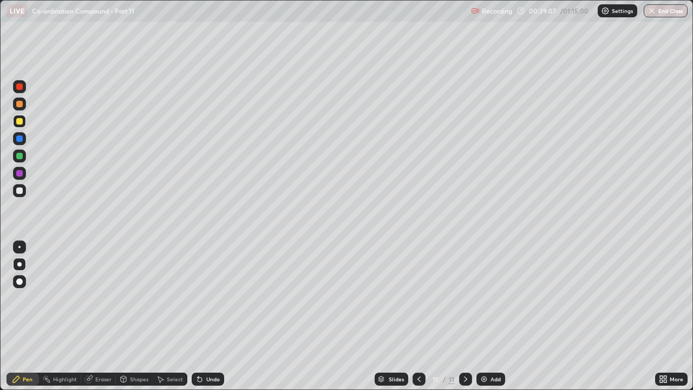
click at [496, 321] on div "Add" at bounding box center [490, 378] width 29 height 13
click at [418, 321] on icon at bounding box center [419, 379] width 9 height 9
click at [465, 321] on icon at bounding box center [465, 379] width 9 height 9
click at [21, 104] on div at bounding box center [19, 104] width 6 height 6
click at [25, 122] on div at bounding box center [19, 121] width 13 height 13
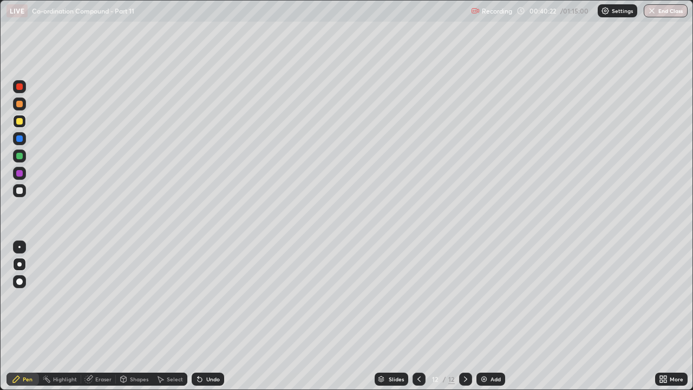
click at [212, 321] on div "Undo" at bounding box center [213, 378] width 14 height 5
click at [215, 321] on div "Undo" at bounding box center [213, 378] width 14 height 5
click at [211, 321] on div "Undo" at bounding box center [213, 378] width 14 height 5
click at [217, 321] on div "Undo" at bounding box center [208, 378] width 32 height 13
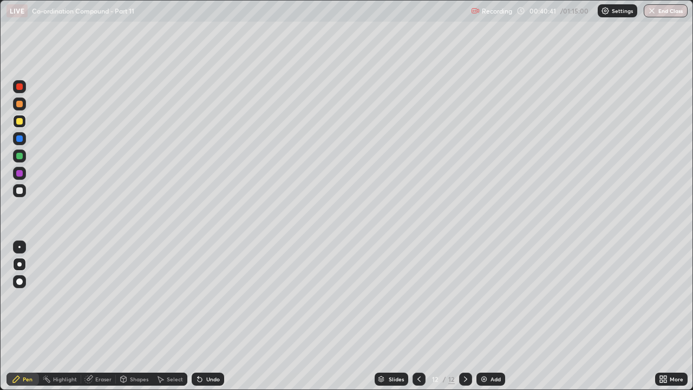
click at [19, 192] on div at bounding box center [19, 190] width 6 height 6
click at [221, 321] on div "Undo" at bounding box center [208, 378] width 32 height 13
click at [230, 321] on div "Slides 12 / 12 Add" at bounding box center [439, 379] width 431 height 22
click at [215, 321] on div "Undo" at bounding box center [213, 378] width 14 height 5
click at [211, 321] on div "Undo" at bounding box center [208, 378] width 32 height 13
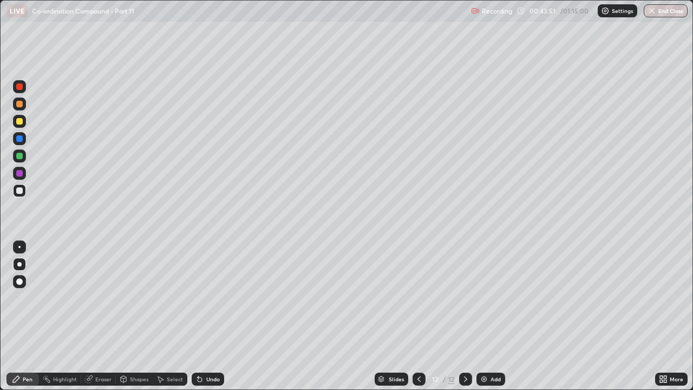
click at [21, 139] on div at bounding box center [19, 138] width 6 height 6
click at [138, 321] on div "Shapes" at bounding box center [139, 378] width 18 height 5
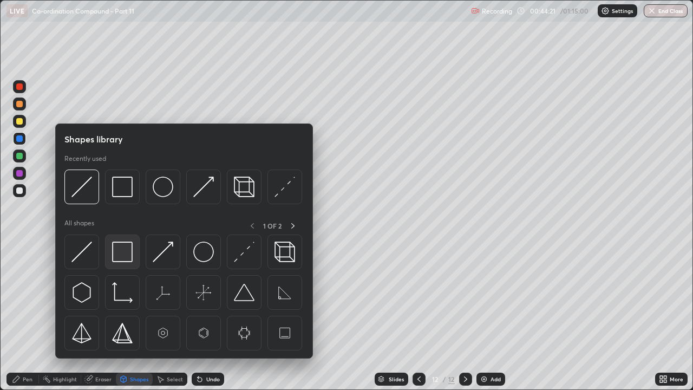
click at [125, 257] on img at bounding box center [122, 251] width 21 height 21
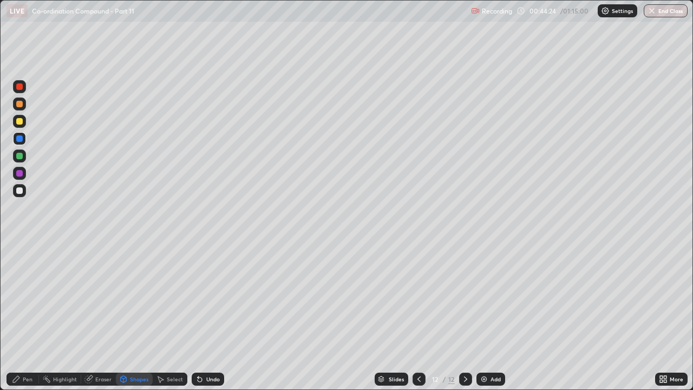
click at [25, 321] on div "Pen" at bounding box center [28, 378] width 10 height 5
click at [493, 321] on div "Add" at bounding box center [495, 378] width 10 height 5
click at [21, 154] on div at bounding box center [19, 156] width 6 height 6
click at [19, 174] on div at bounding box center [19, 173] width 6 height 6
click at [484, 321] on div "Add" at bounding box center [490, 378] width 29 height 13
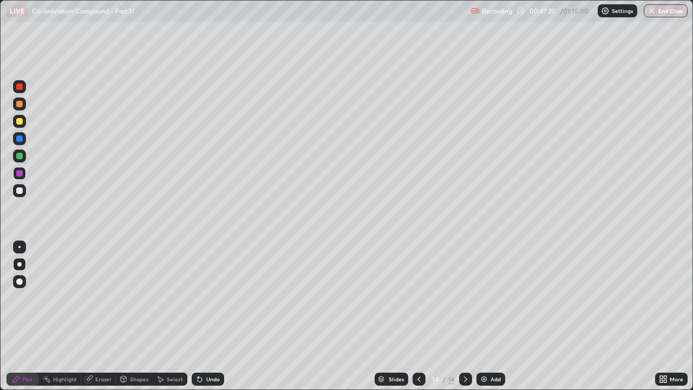
click at [18, 158] on div at bounding box center [19, 156] width 6 height 6
click at [21, 139] on div at bounding box center [19, 138] width 6 height 6
click at [219, 321] on div "Undo" at bounding box center [208, 378] width 32 height 13
click at [221, 321] on div "Undo" at bounding box center [208, 378] width 32 height 13
click at [20, 189] on div at bounding box center [19, 190] width 6 height 6
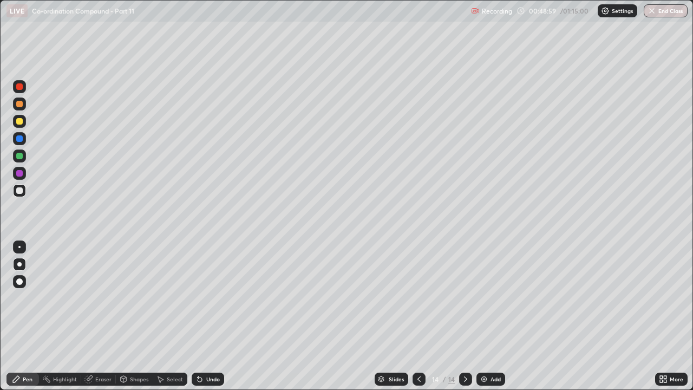
click at [19, 87] on div at bounding box center [19, 86] width 6 height 6
click at [20, 177] on div at bounding box center [19, 173] width 13 height 13
click at [219, 321] on div "Undo" at bounding box center [208, 378] width 32 height 13
click at [222, 321] on div "Undo" at bounding box center [208, 378] width 32 height 13
click at [220, 321] on div "Undo" at bounding box center [208, 378] width 32 height 13
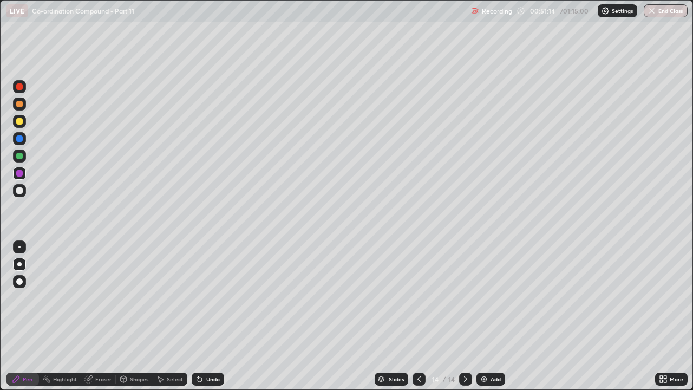
click at [223, 321] on div "Undo" at bounding box center [208, 378] width 32 height 13
click at [221, 321] on div "Undo" at bounding box center [208, 378] width 32 height 13
click at [217, 321] on div "Undo" at bounding box center [213, 378] width 14 height 5
click at [218, 321] on div "Undo" at bounding box center [213, 378] width 14 height 5
click at [215, 321] on div "Undo" at bounding box center [213, 378] width 14 height 5
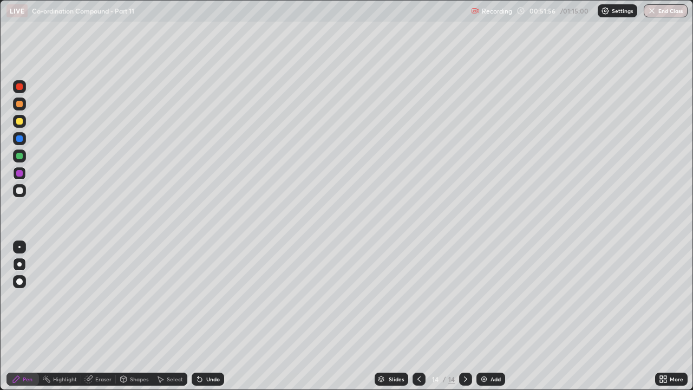
click at [215, 321] on div "Undo" at bounding box center [208, 378] width 32 height 13
click at [19, 121] on div at bounding box center [19, 121] width 6 height 6
click at [219, 321] on div "Undo" at bounding box center [208, 378] width 32 height 13
click at [418, 321] on icon at bounding box center [419, 379] width 9 height 9
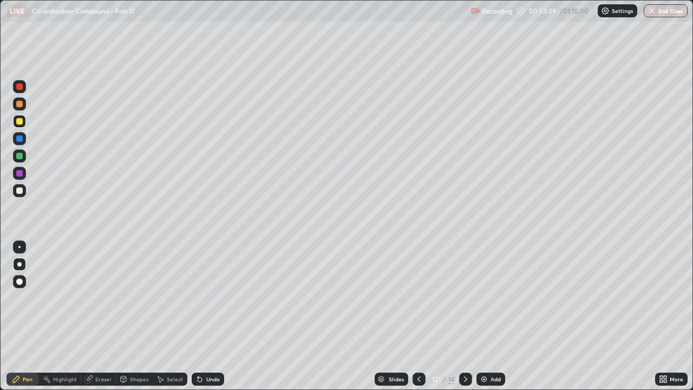
click at [418, 321] on icon at bounding box center [419, 379] width 9 height 9
click at [460, 321] on div at bounding box center [465, 379] width 13 height 22
click at [466, 321] on div at bounding box center [465, 378] width 13 height 13
click at [463, 321] on icon at bounding box center [465, 379] width 9 height 9
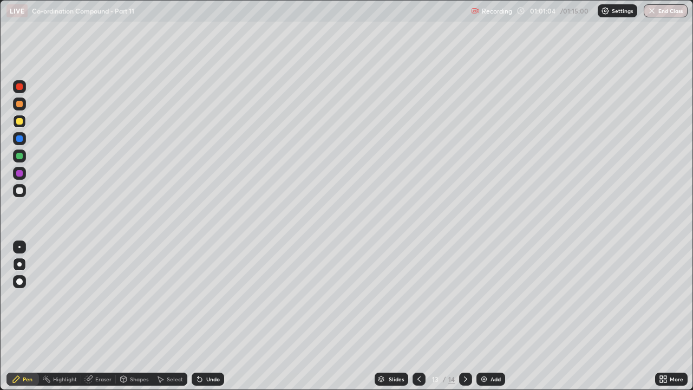
click at [470, 321] on div at bounding box center [465, 378] width 13 height 13
click at [502, 321] on div "Add" at bounding box center [490, 378] width 29 height 13
click at [21, 123] on div at bounding box center [19, 121] width 6 height 6
click at [21, 139] on div at bounding box center [19, 138] width 6 height 6
click at [21, 104] on div at bounding box center [19, 104] width 6 height 6
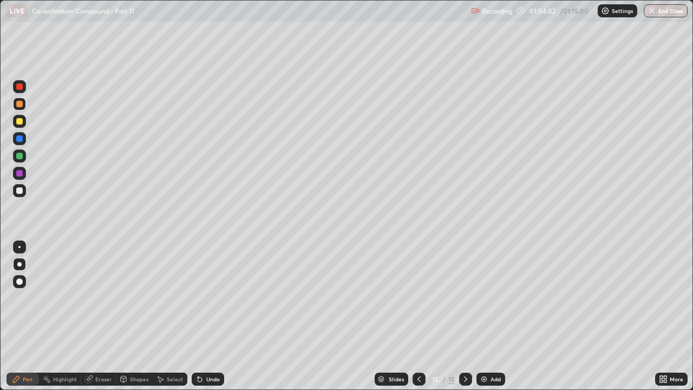
click at [218, 321] on div "Undo" at bounding box center [208, 378] width 32 height 13
click at [219, 321] on div "Undo" at bounding box center [208, 378] width 32 height 13
click at [220, 321] on div "Undo" at bounding box center [208, 378] width 32 height 13
click at [21, 193] on div at bounding box center [19, 190] width 6 height 6
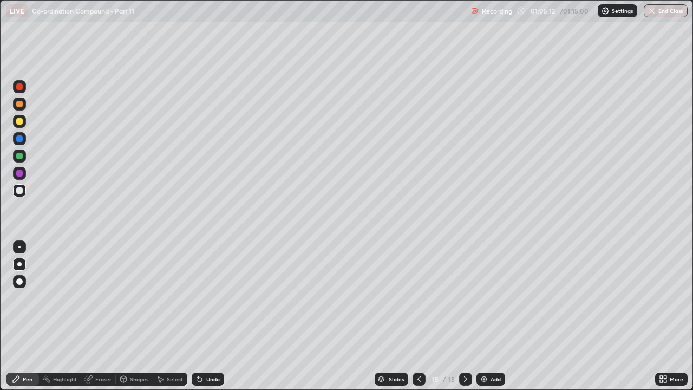
click at [22, 175] on div at bounding box center [19, 173] width 13 height 13
click at [24, 125] on div at bounding box center [19, 121] width 13 height 13
click at [24, 193] on div at bounding box center [19, 190] width 13 height 13
click at [496, 321] on div "Add" at bounding box center [490, 378] width 29 height 13
click at [20, 121] on div at bounding box center [19, 121] width 6 height 6
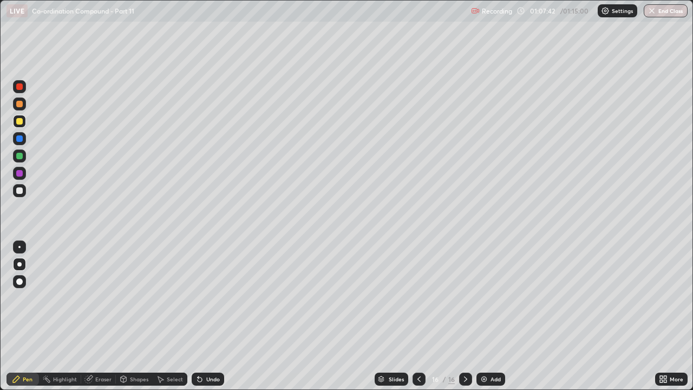
click at [22, 154] on div at bounding box center [19, 156] width 6 height 6
click at [20, 189] on div at bounding box center [19, 190] width 6 height 6
click at [21, 174] on div at bounding box center [19, 173] width 6 height 6
click at [22, 158] on div at bounding box center [19, 156] width 6 height 6
click at [21, 144] on div at bounding box center [19, 138] width 13 height 13
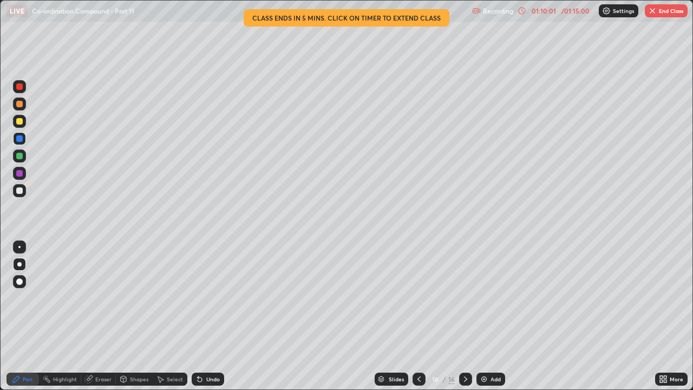
click at [562, 11] on div "/ 01:15:00" at bounding box center [576, 11] width 34 height 6
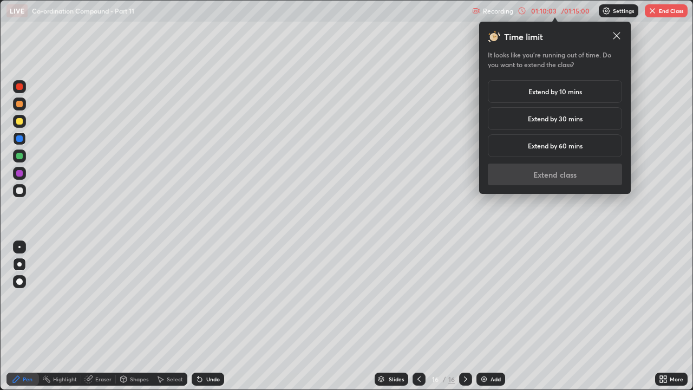
click at [570, 94] on h5 "Extend by 10 mins" at bounding box center [555, 92] width 54 height 10
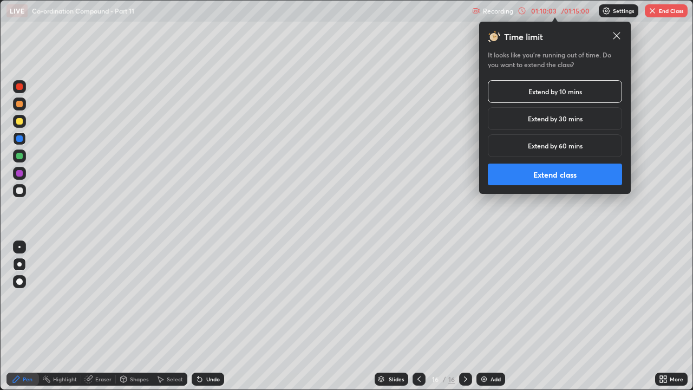
click at [560, 180] on button "Extend class" at bounding box center [555, 174] width 134 height 22
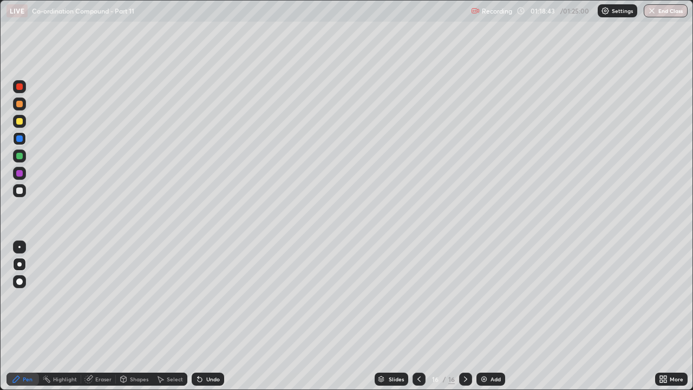
click at [217, 321] on div "Undo" at bounding box center [213, 378] width 14 height 5
click at [212, 321] on div "Undo" at bounding box center [213, 378] width 14 height 5
click at [217, 321] on div "Undo" at bounding box center [208, 378] width 32 height 13
click at [213, 321] on div "Undo" at bounding box center [213, 378] width 14 height 5
click at [218, 321] on div "Undo" at bounding box center [208, 378] width 32 height 13
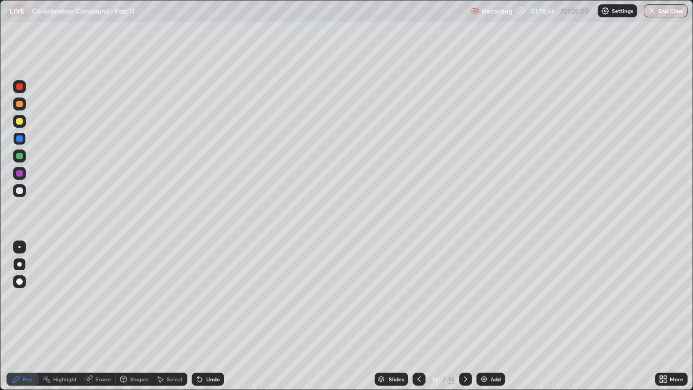
click at [213, 321] on div "Undo" at bounding box center [208, 378] width 32 height 13
click at [22, 155] on div at bounding box center [19, 156] width 6 height 6
click at [215, 321] on div "Undo" at bounding box center [213, 378] width 14 height 5
click at [24, 172] on div at bounding box center [19, 173] width 13 height 13
click at [18, 87] on div at bounding box center [19, 86] width 6 height 6
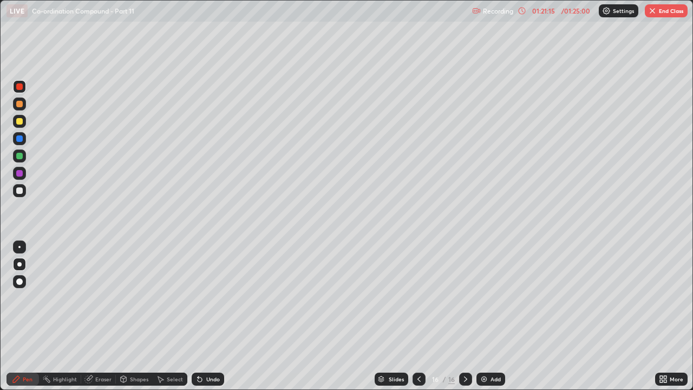
click at [499, 321] on div "Add" at bounding box center [495, 378] width 10 height 5
click at [20, 192] on div at bounding box center [19, 190] width 6 height 6
click at [209, 321] on div "Undo" at bounding box center [213, 378] width 14 height 5
click at [215, 321] on div "Undo" at bounding box center [208, 378] width 32 height 13
click at [219, 321] on div "Undo" at bounding box center [208, 378] width 32 height 13
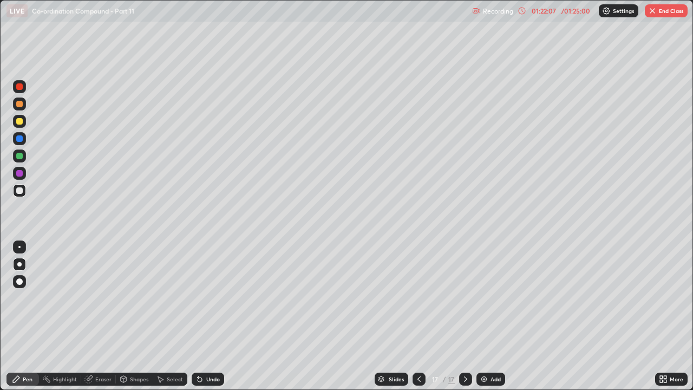
click at [418, 321] on icon at bounding box center [419, 379] width 9 height 9
click at [681, 13] on button "End Class" at bounding box center [666, 10] width 43 height 13
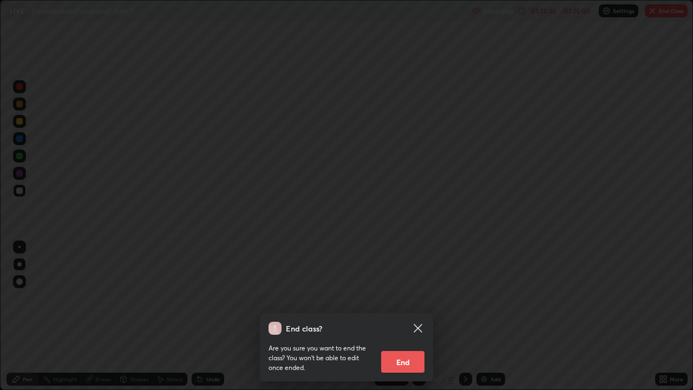
click at [396, 321] on button "End" at bounding box center [402, 362] width 43 height 22
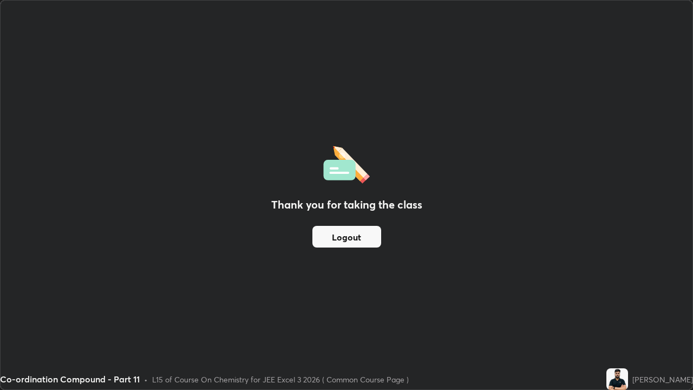
click at [374, 241] on button "Logout" at bounding box center [346, 237] width 69 height 22
click at [369, 241] on button "Logout" at bounding box center [346, 237] width 69 height 22
click at [364, 229] on button "Logout" at bounding box center [346, 237] width 69 height 22
